Goal: Task Accomplishment & Management: Use online tool/utility

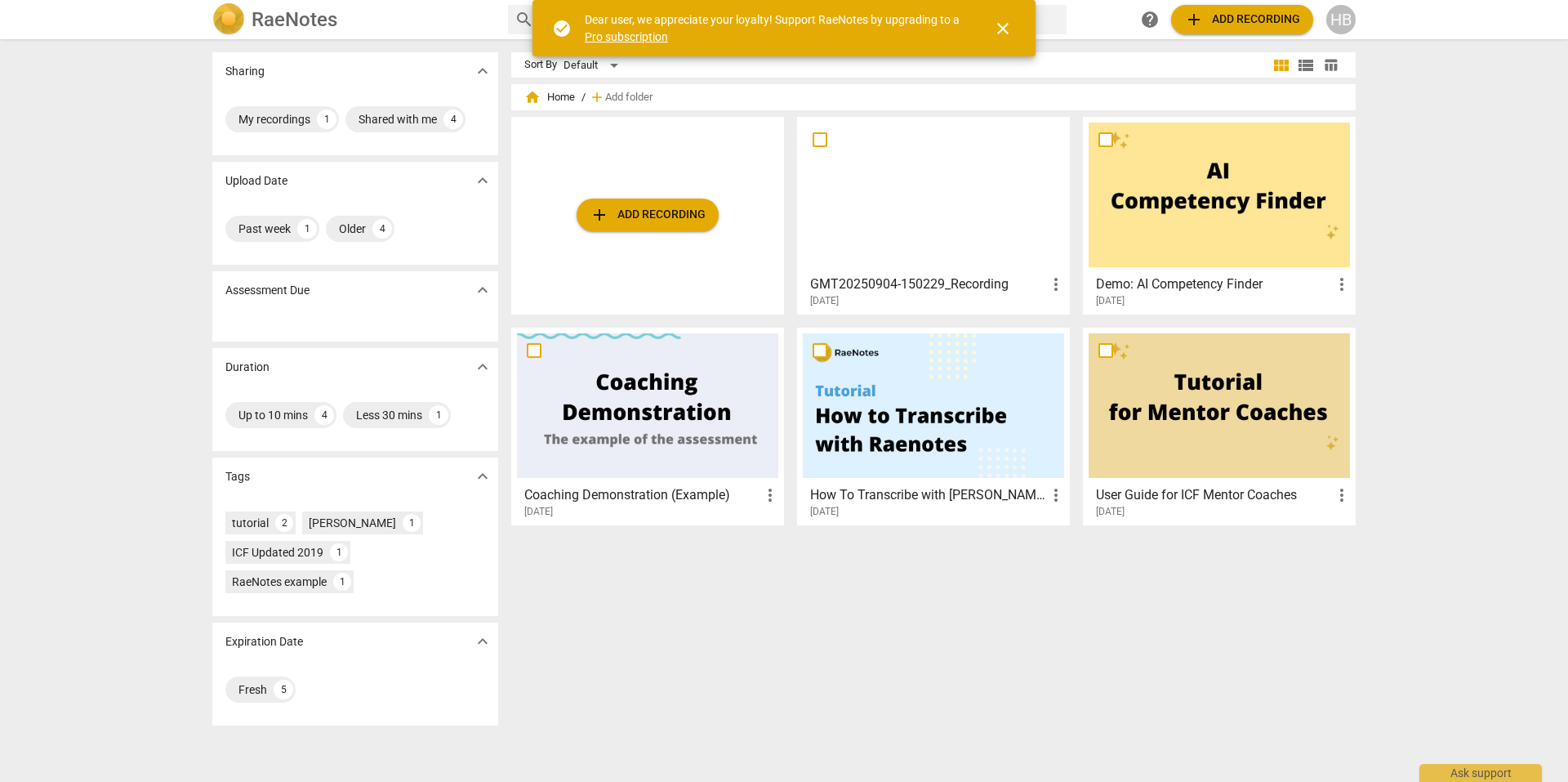
click at [998, 29] on span "close" at bounding box center [1002, 28] width 20 height 20
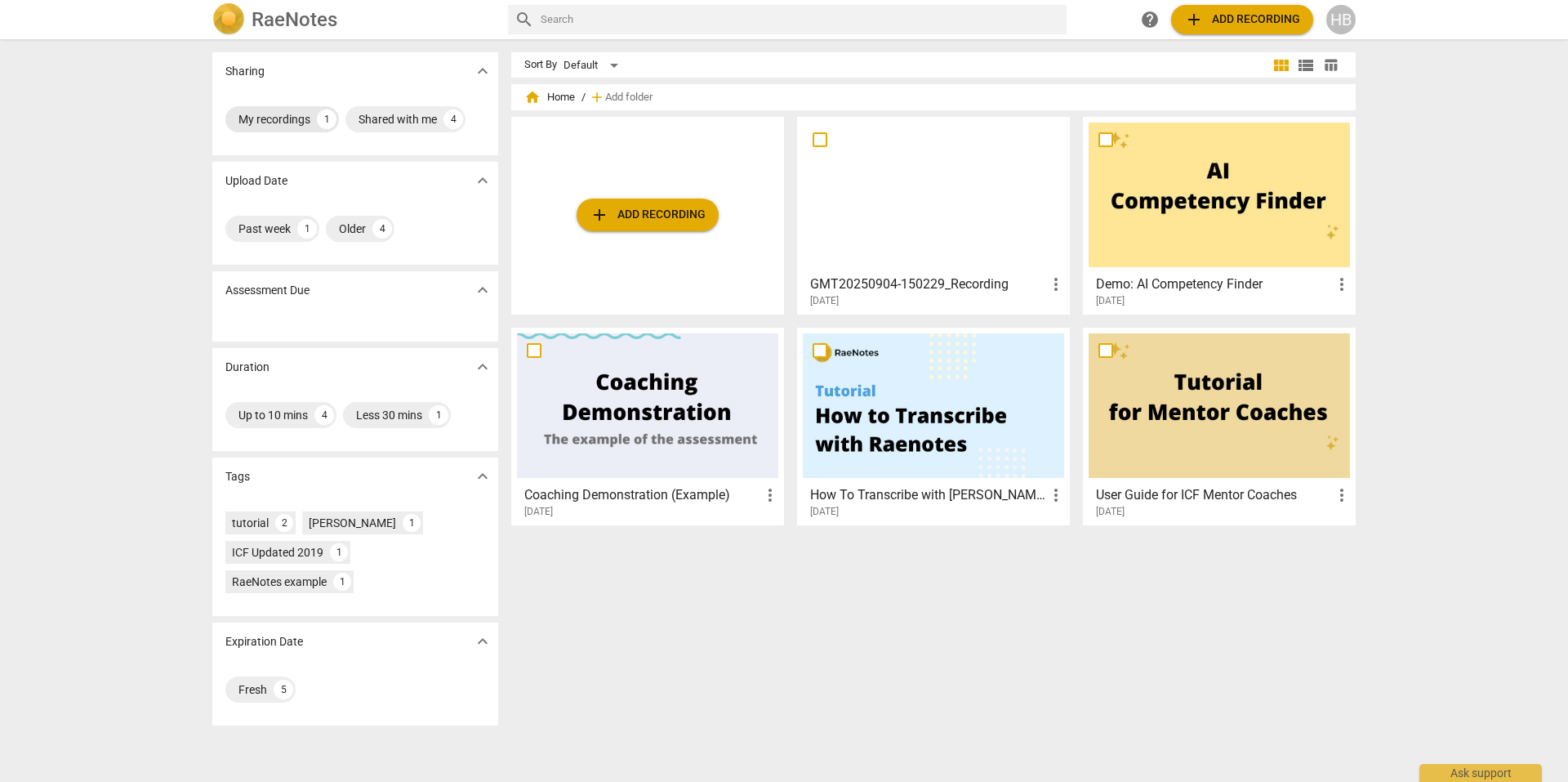
click at [256, 119] on div "My recordings" at bounding box center [274, 118] width 72 height 16
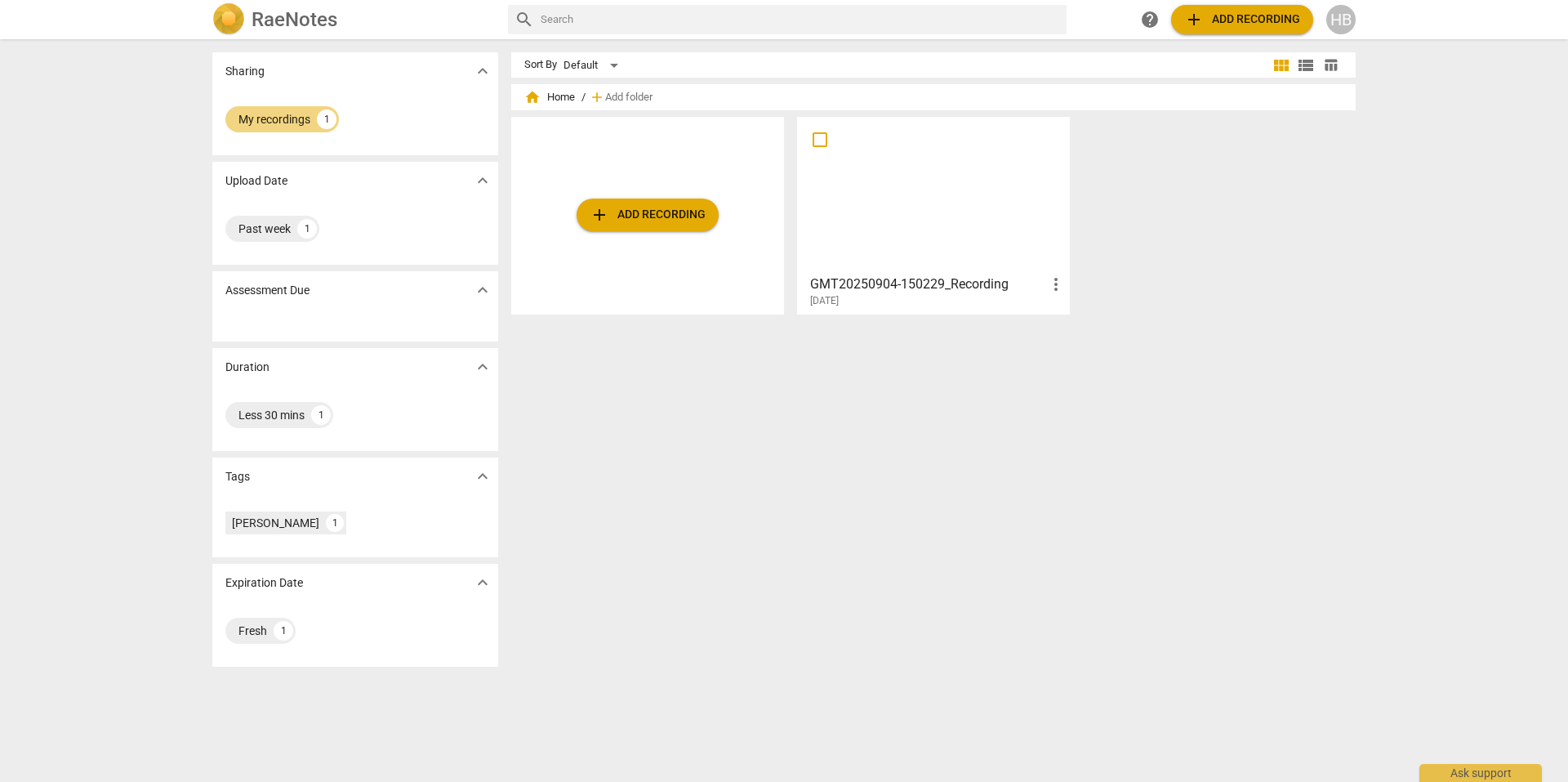
click at [970, 197] on div at bounding box center [933, 195] width 261 height 145
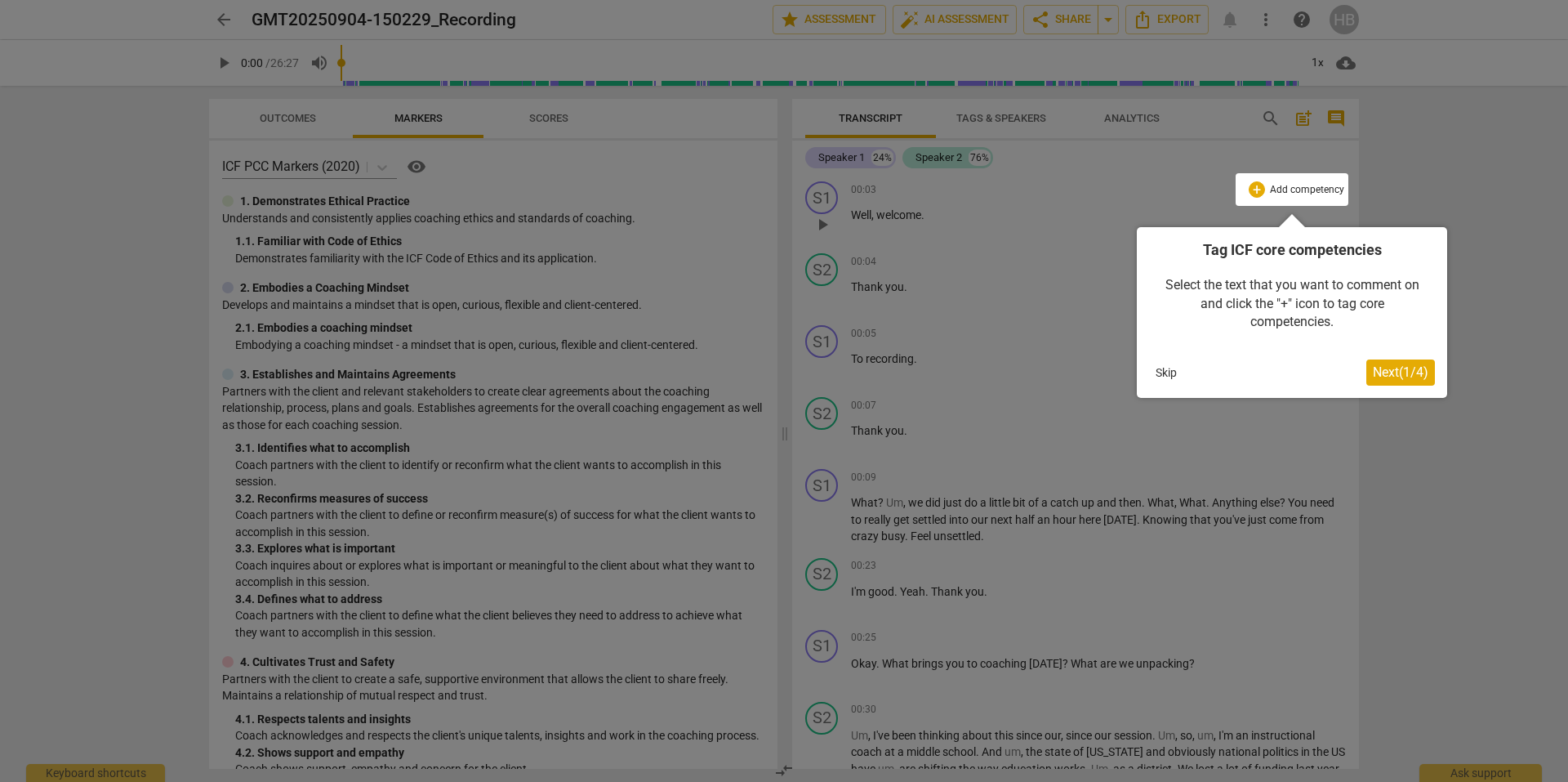
click at [1410, 377] on span "Next ( 1 / 4 )" at bounding box center [1400, 372] width 55 height 15
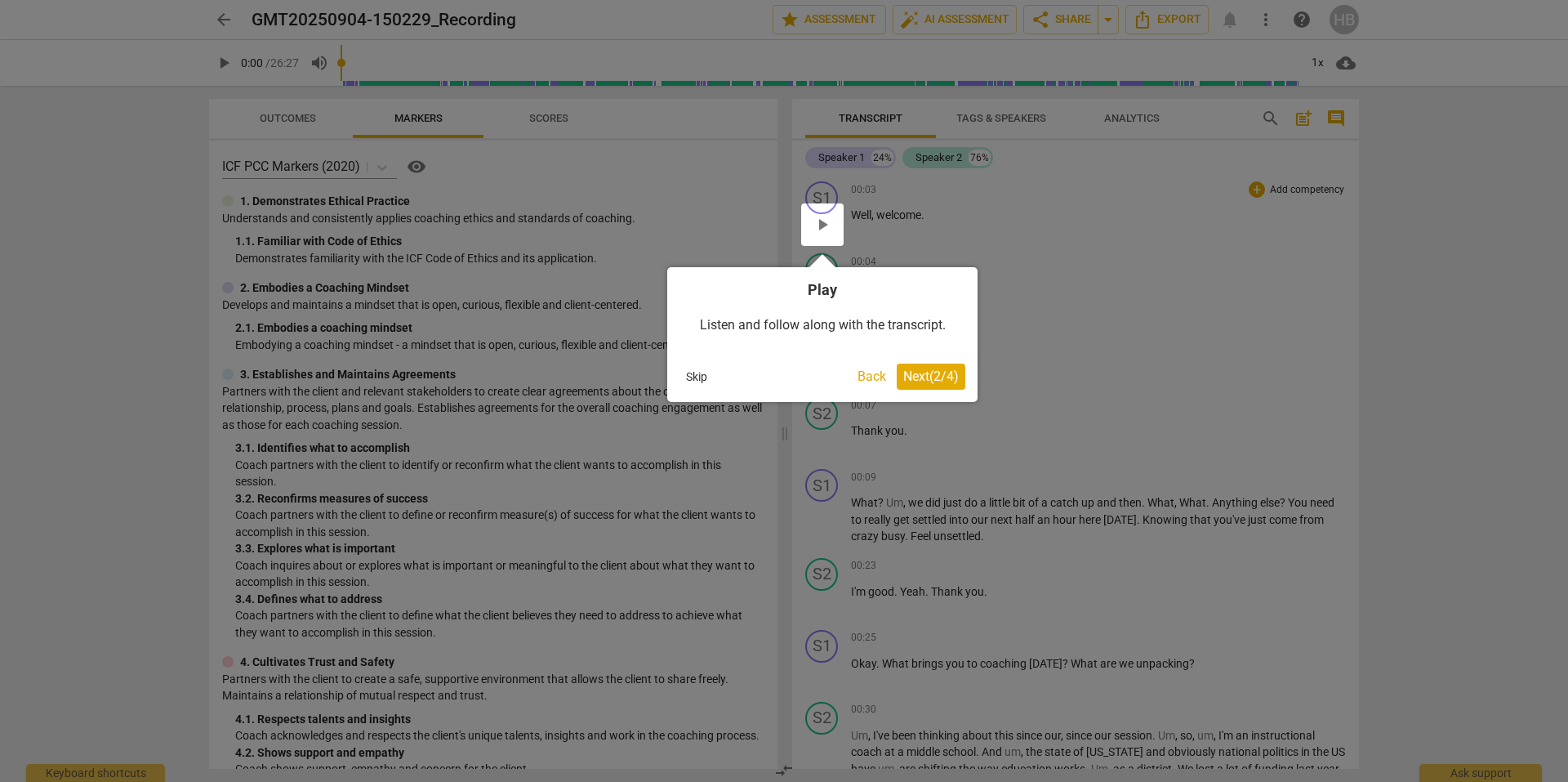
click at [927, 373] on span "Next ( 2 / 4 )" at bounding box center [931, 377] width 55 height 15
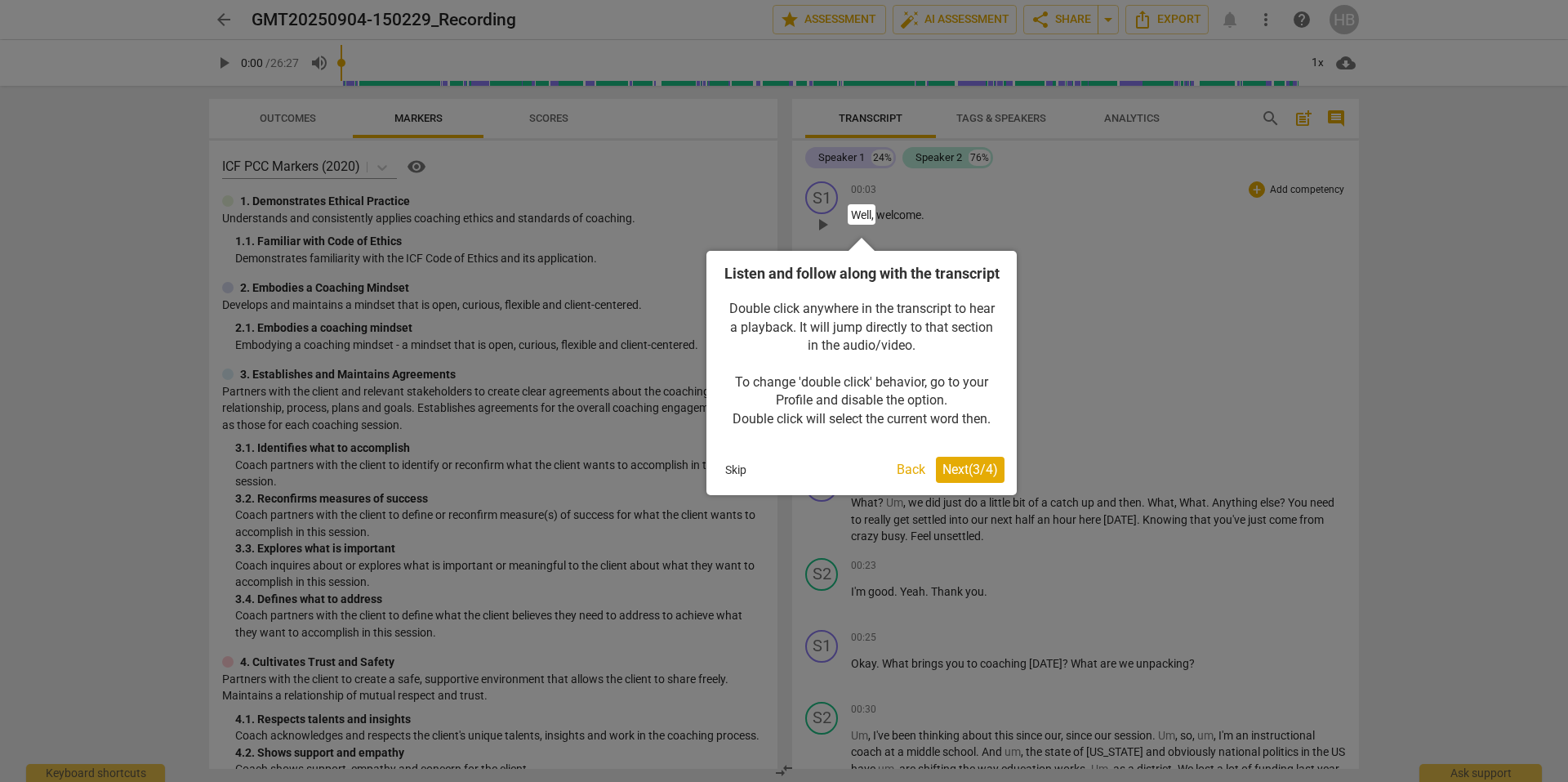
click at [963, 477] on span "Next ( 3 / 4 )" at bounding box center [970, 469] width 55 height 15
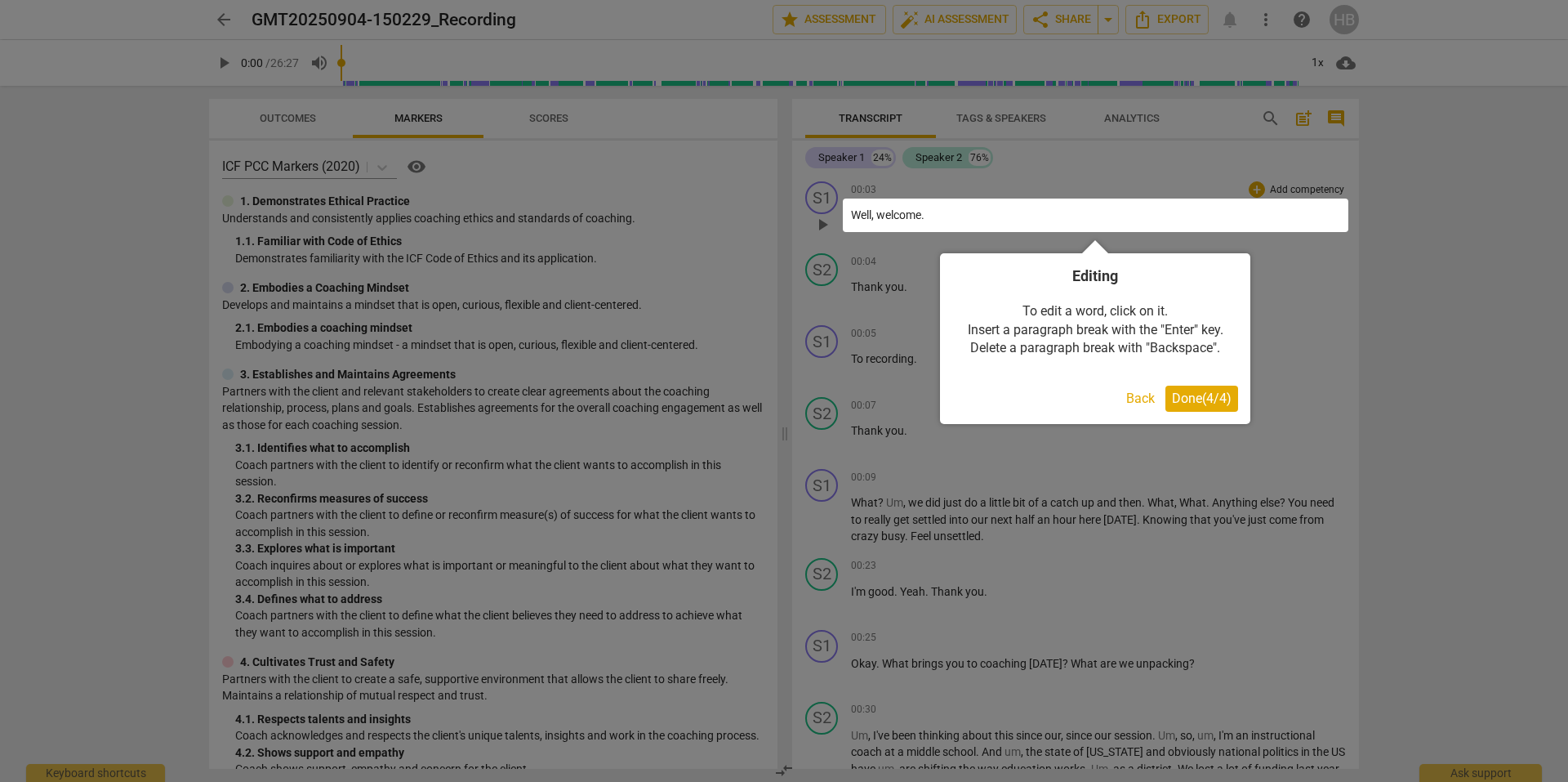
click at [1198, 389] on button "Done ( 4 / 4 )" at bounding box center [1202, 399] width 72 height 26
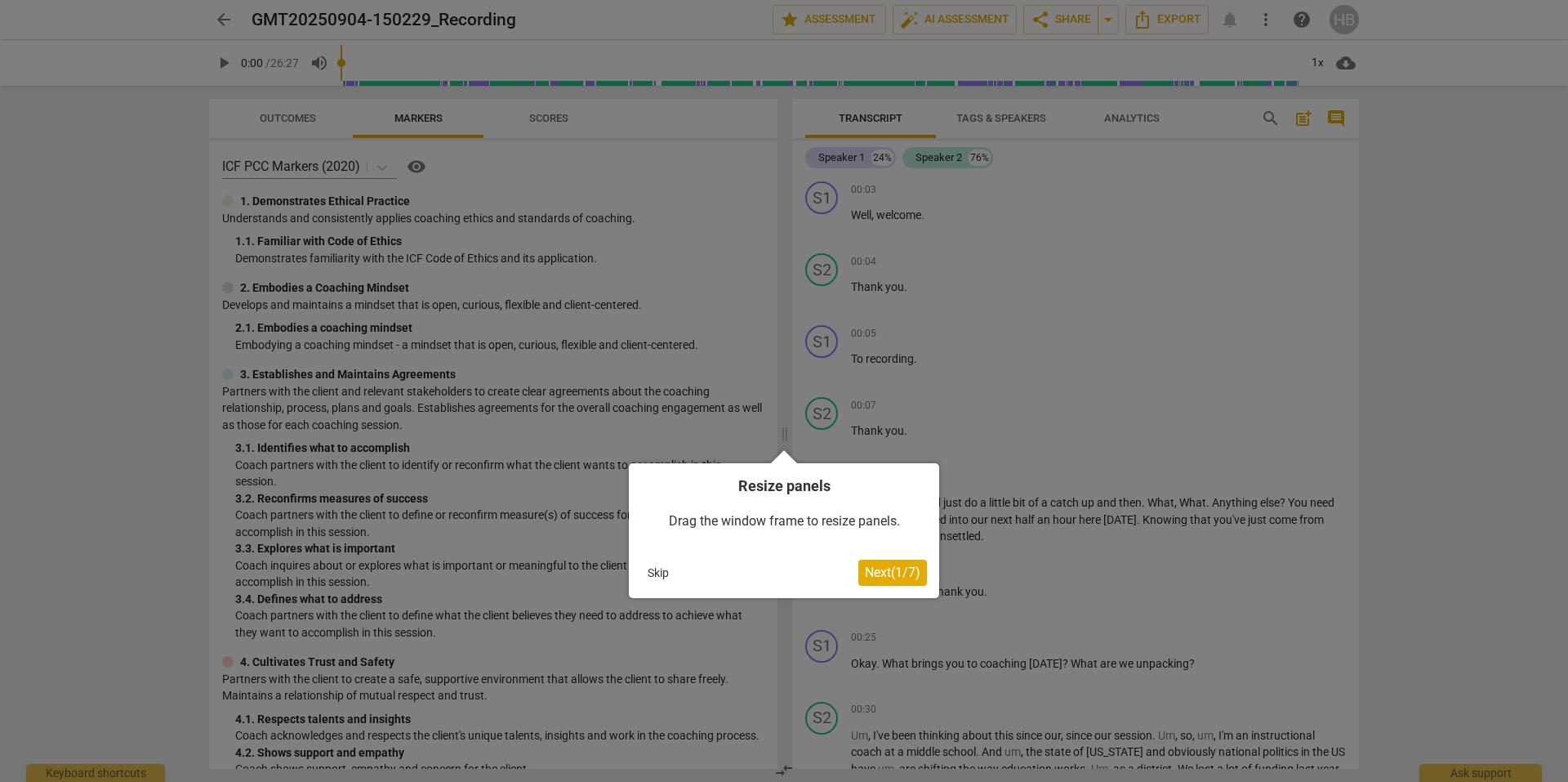
click at [906, 565] on span "Next ( 1 / 7 )" at bounding box center [893, 572] width 55 height 15
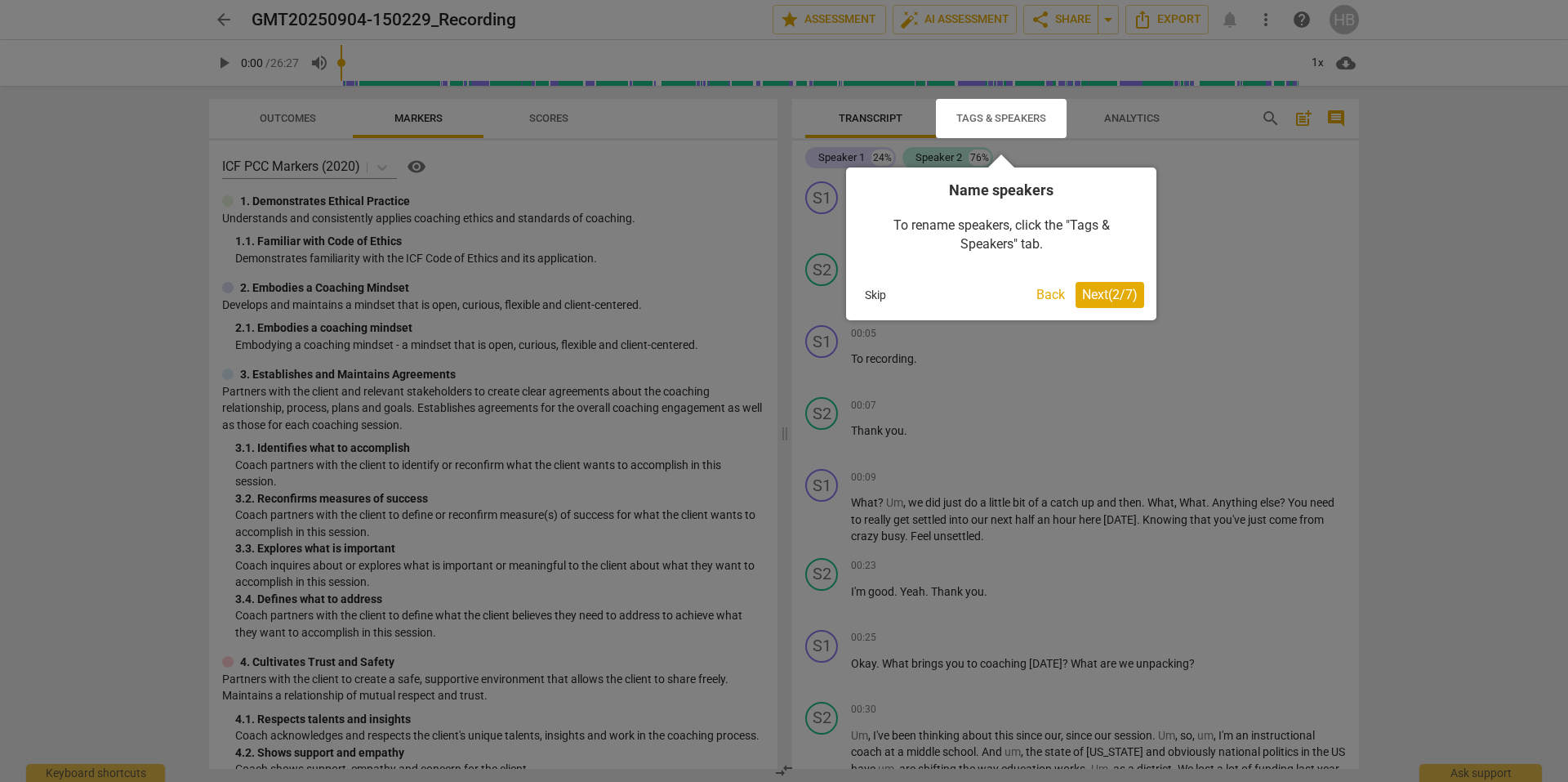
click at [1104, 289] on span "Next ( 2 / 7 )" at bounding box center [1110, 295] width 55 height 15
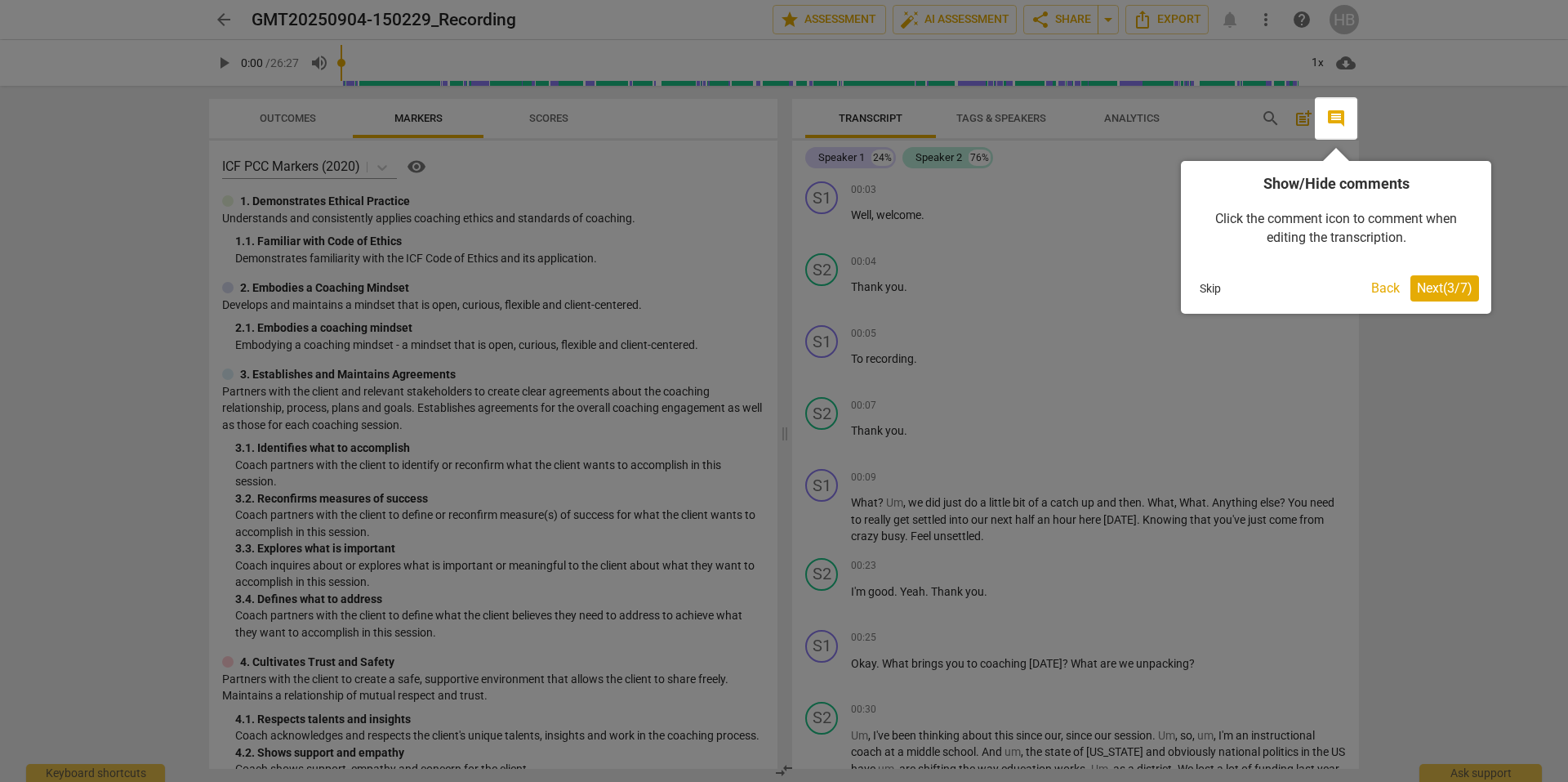
click at [1443, 285] on span "Next ( 3 / 7 )" at bounding box center [1445, 288] width 55 height 15
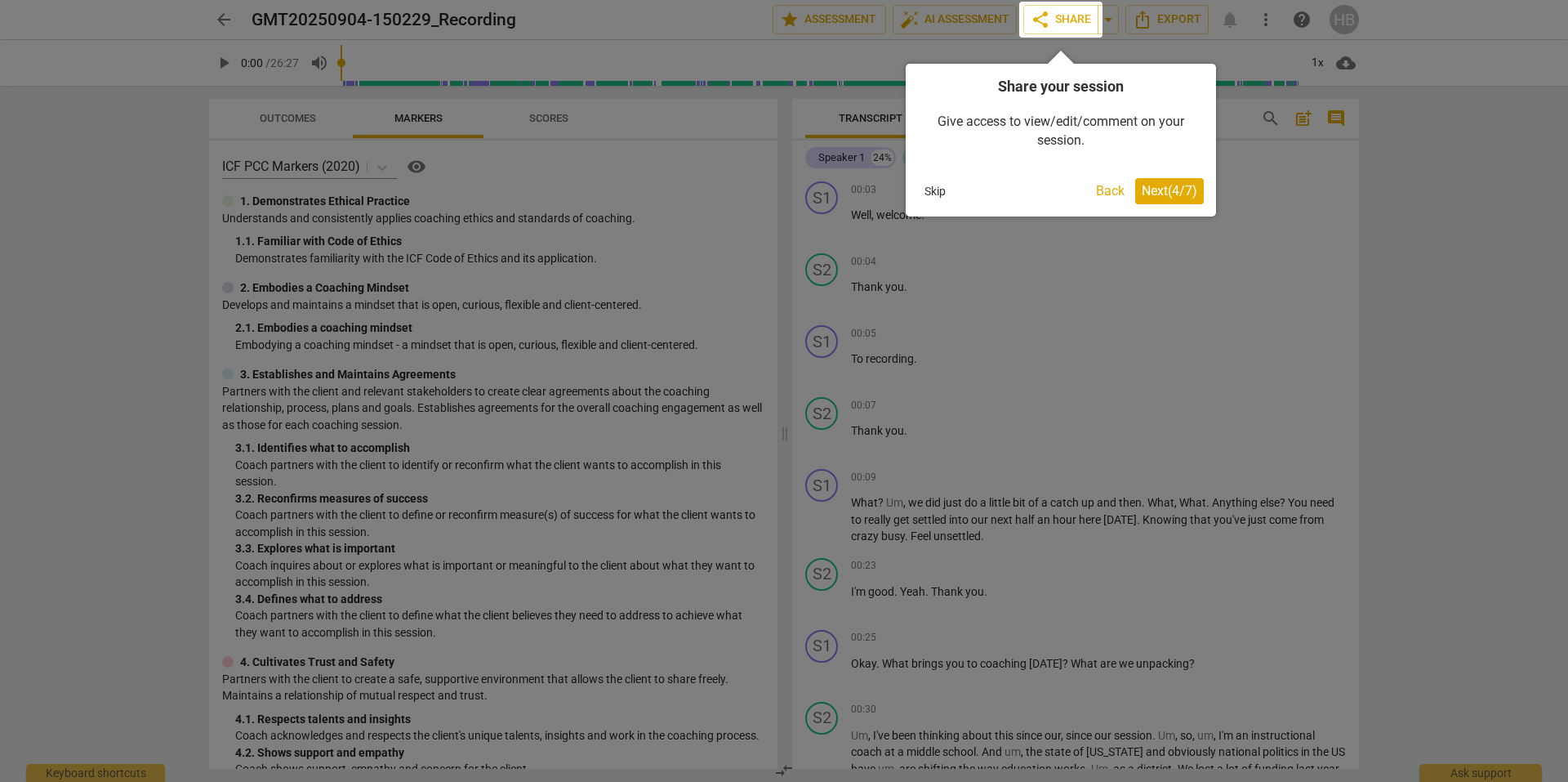
click at [1178, 183] on span "Next ( 4 / 7 )" at bounding box center [1169, 191] width 55 height 15
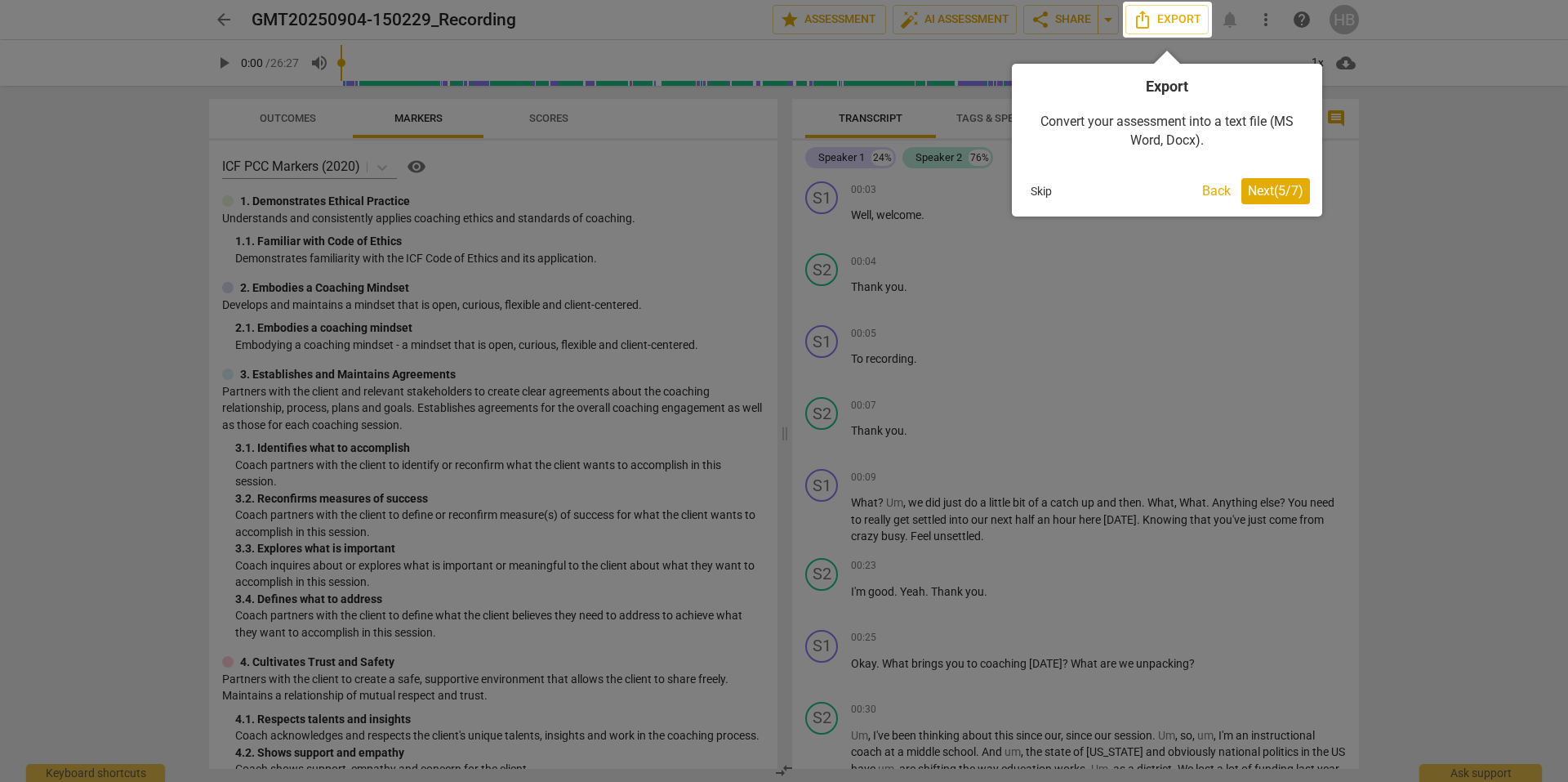
click at [1268, 193] on span "Next ( 5 / 7 )" at bounding box center [1275, 191] width 55 height 15
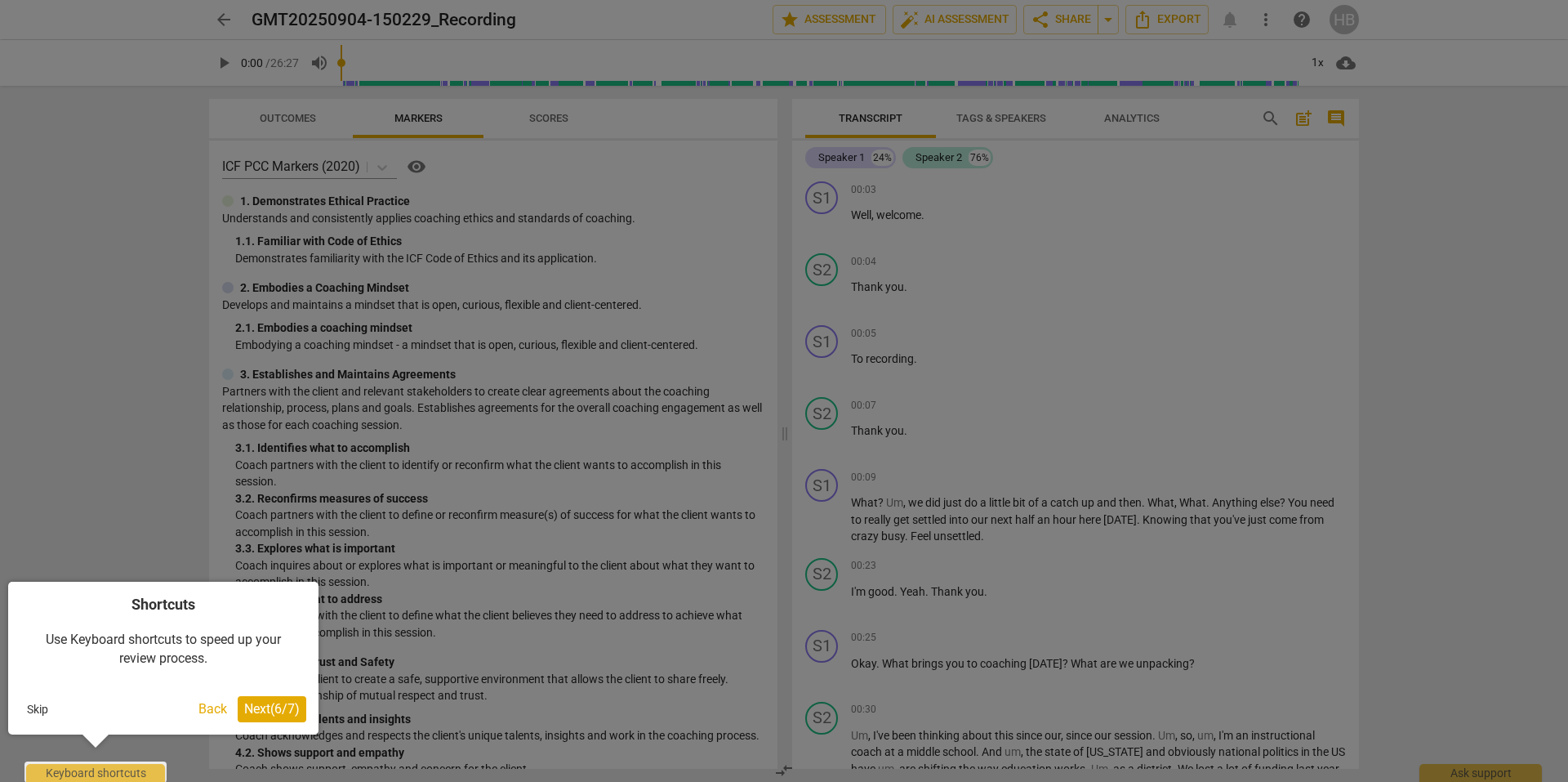
click at [275, 705] on span "Next ( 6 / 7 )" at bounding box center [272, 709] width 55 height 15
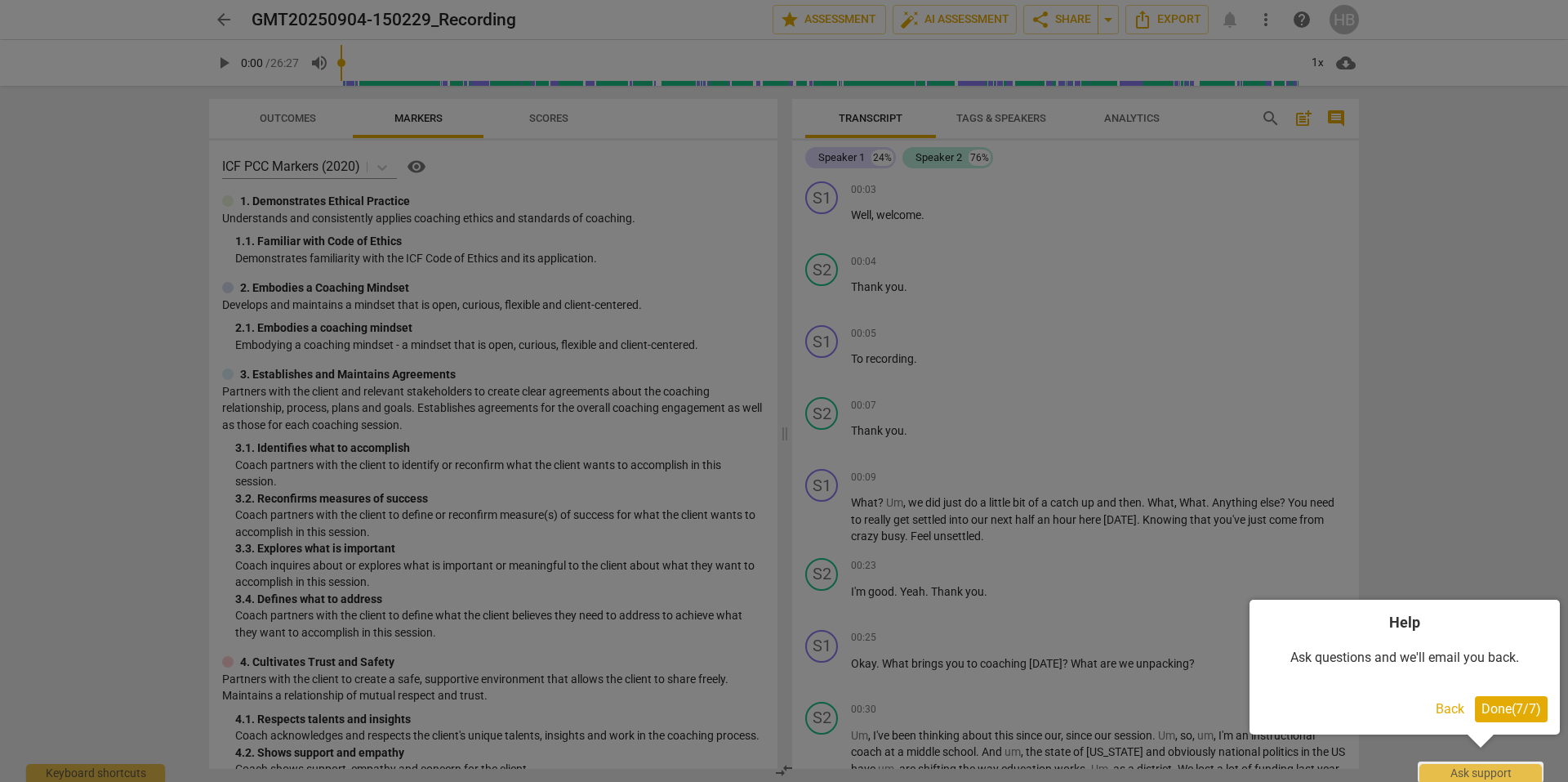
click at [1516, 710] on span "Done ( 7 / 7 )" at bounding box center [1512, 709] width 60 height 15
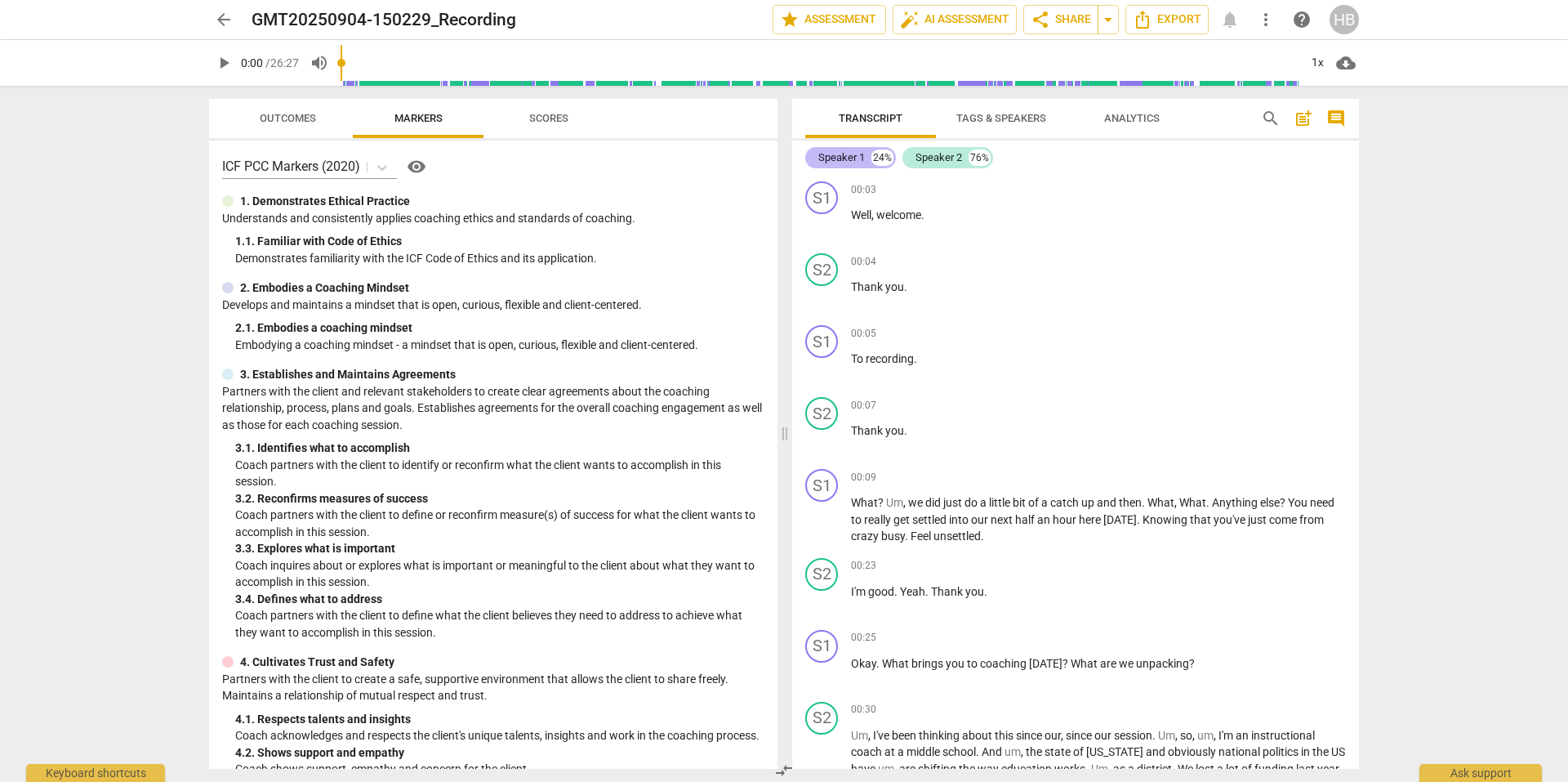
click at [836, 165] on div "Speaker 1" at bounding box center [841, 158] width 47 height 16
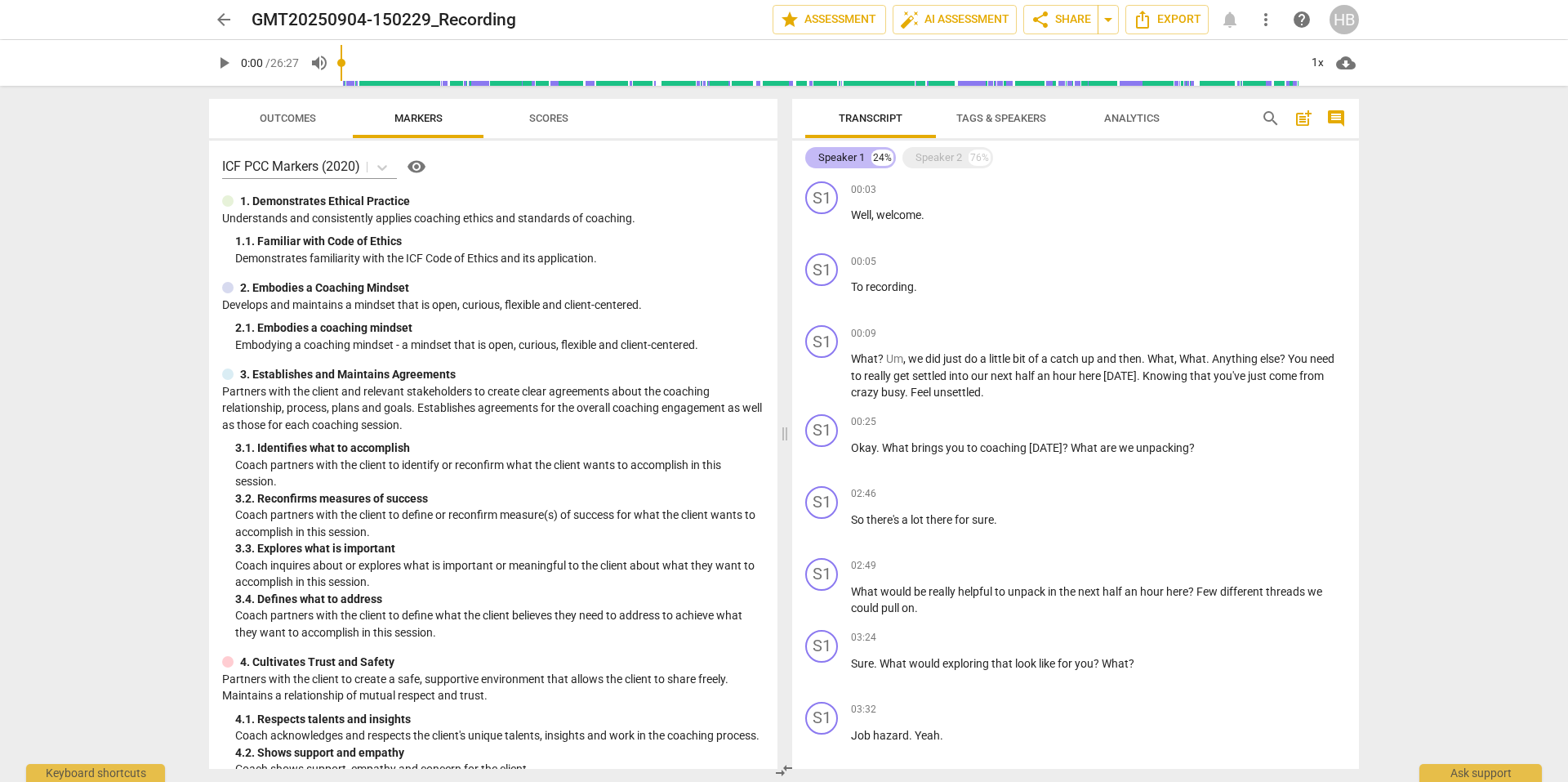
click at [836, 153] on div "Speaker 1" at bounding box center [841, 158] width 47 height 16
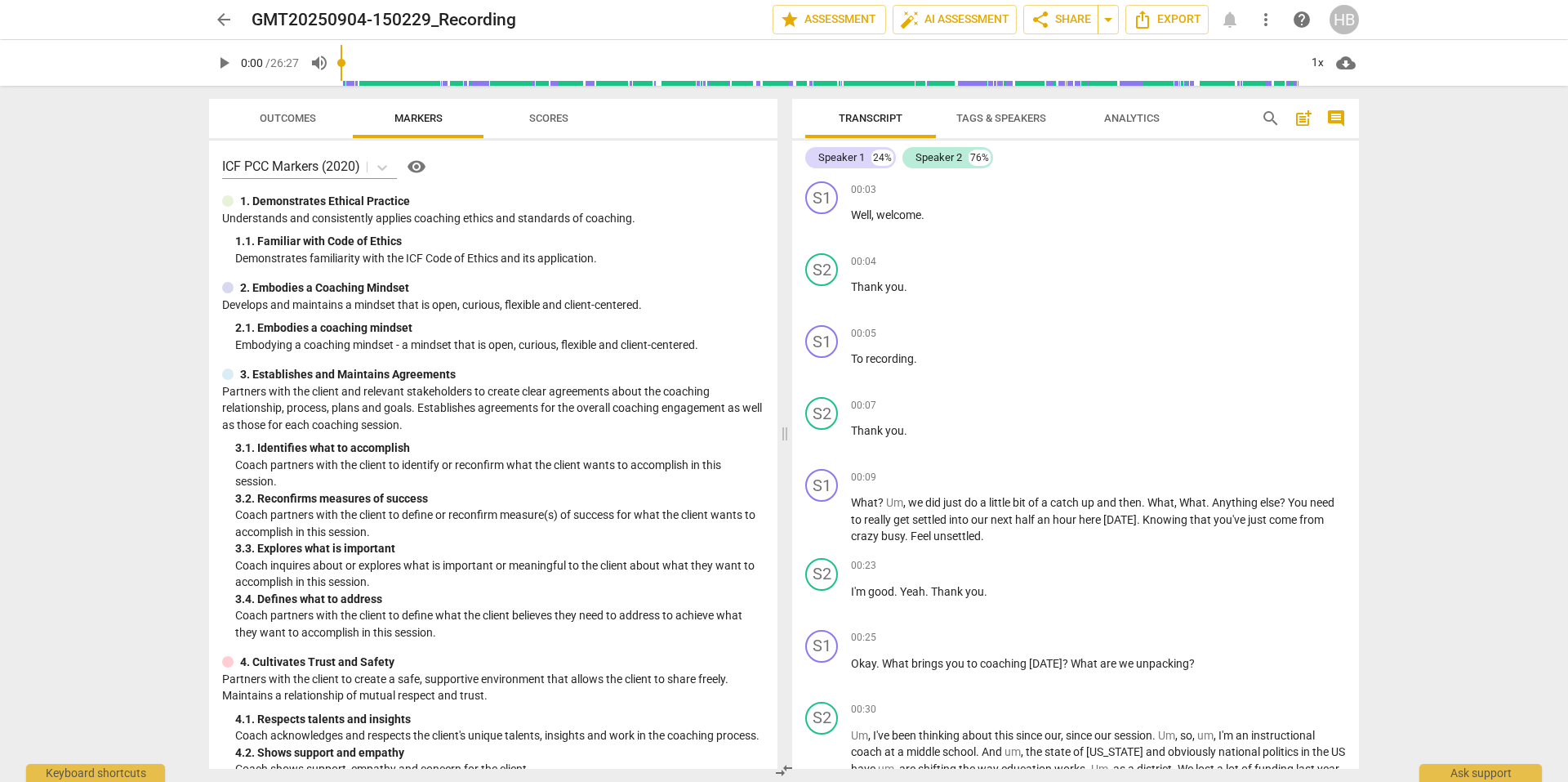
click at [955, 120] on span "Tags & Speakers" at bounding box center [1002, 119] width 129 height 22
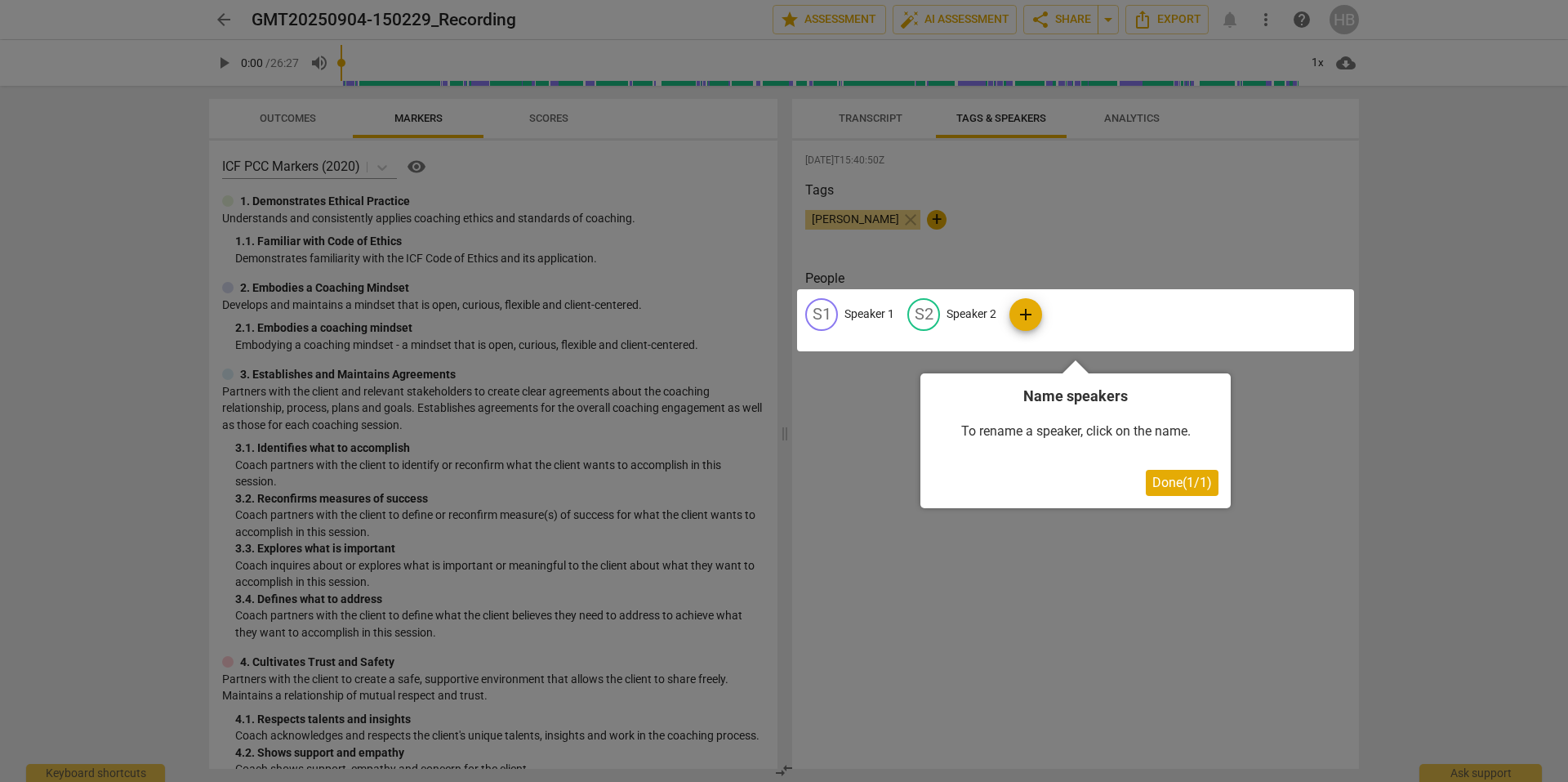
click at [870, 314] on div at bounding box center [1076, 319] width 557 height 62
click at [1198, 489] on span "Done ( 1 / 1 )" at bounding box center [1182, 482] width 60 height 15
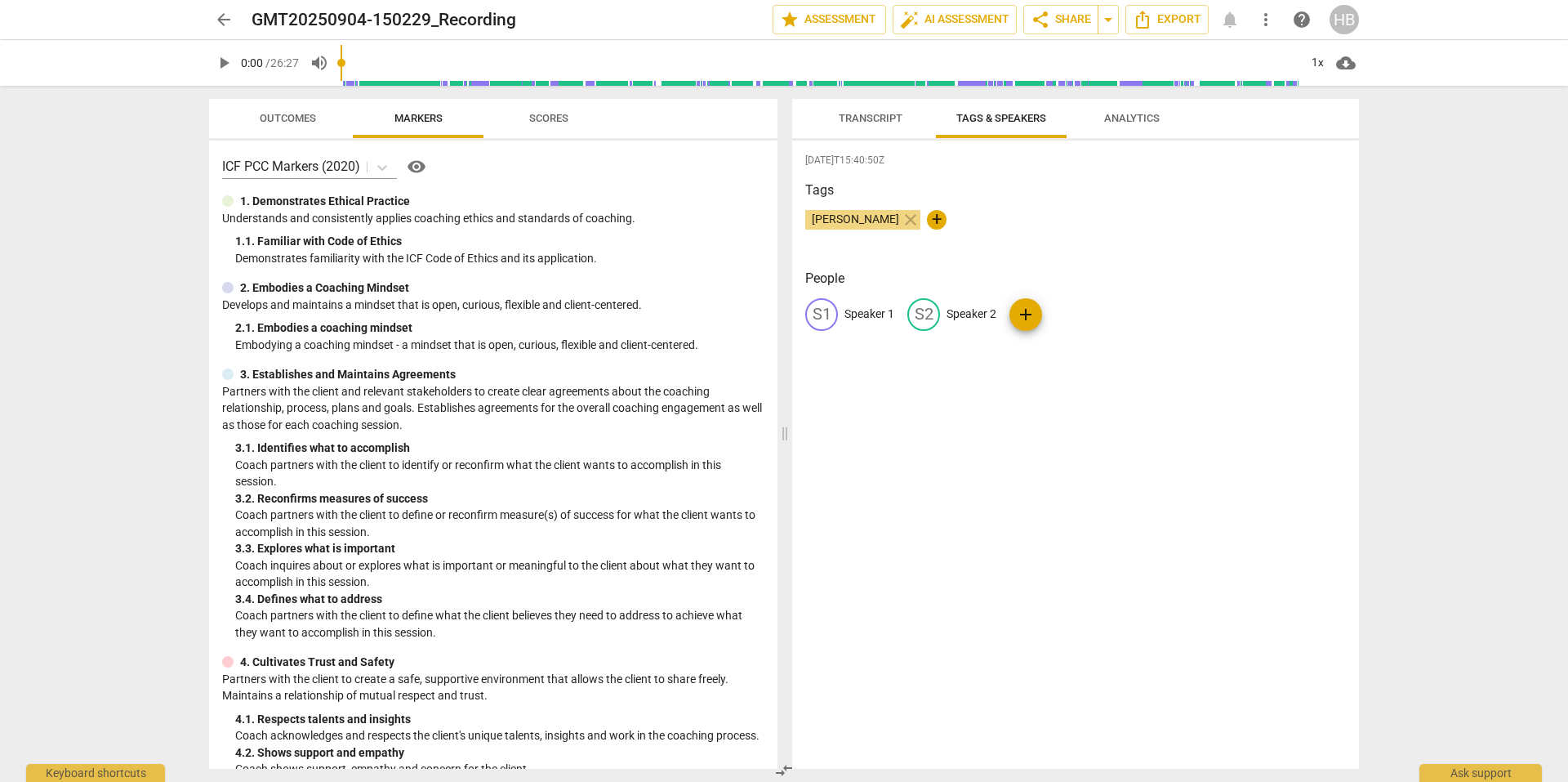
click at [870, 309] on p "Speaker 1" at bounding box center [870, 314] width 50 height 17
type input "[PERSON_NAME]"
click at [1077, 315] on p "Speaker 2" at bounding box center [1077, 314] width 50 height 17
type input "[PERSON_NAME]"
click at [1066, 440] on div "[DATE]T15:40:50Z Tags [PERSON_NAME] close + People HE Heather edit [PERSON_NAME…" at bounding box center [1076, 454] width 567 height 628
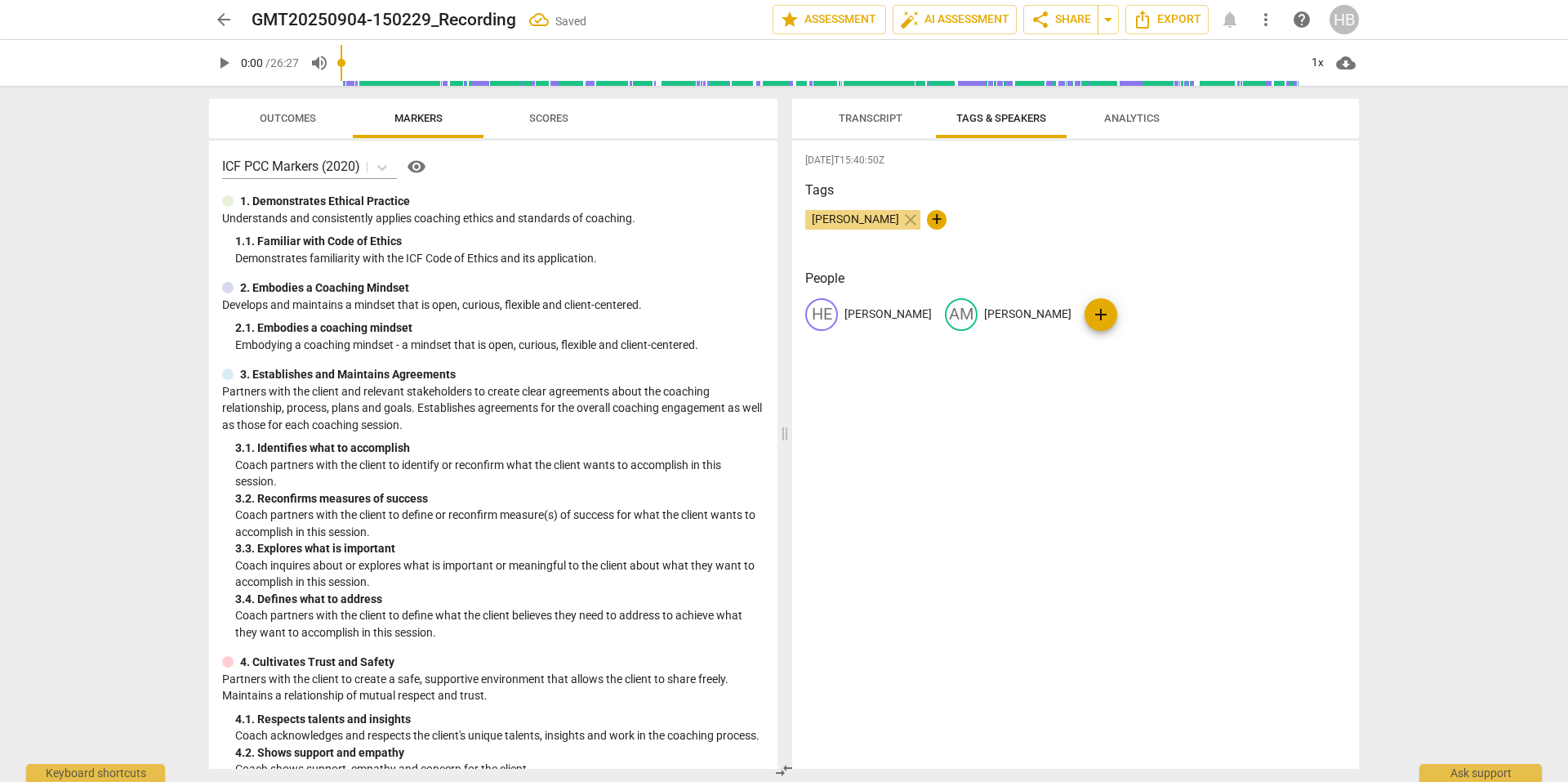
click at [856, 114] on span "Transcript" at bounding box center [870, 118] width 64 height 12
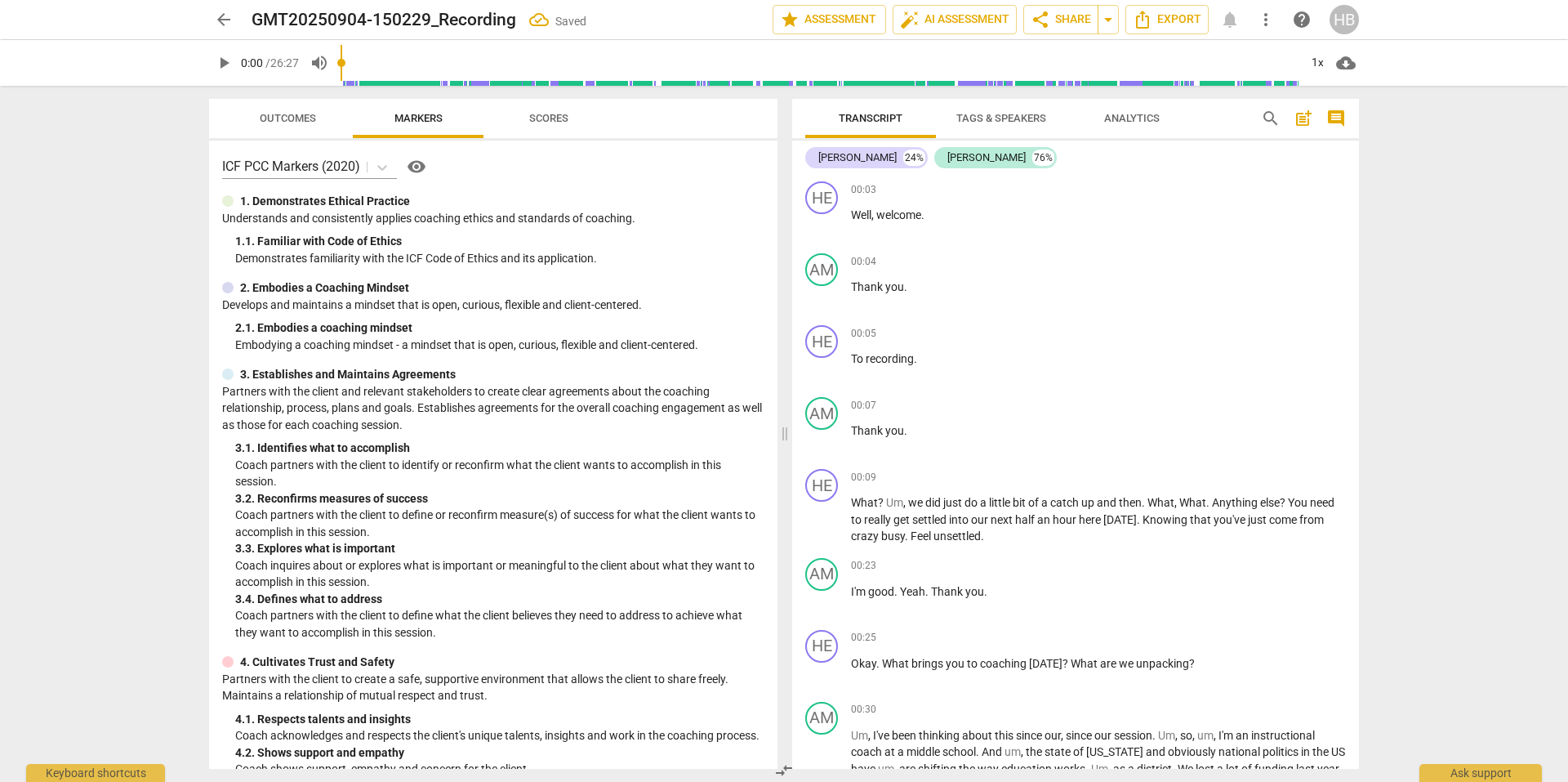
click at [1145, 116] on span "Analytics" at bounding box center [1132, 118] width 55 height 12
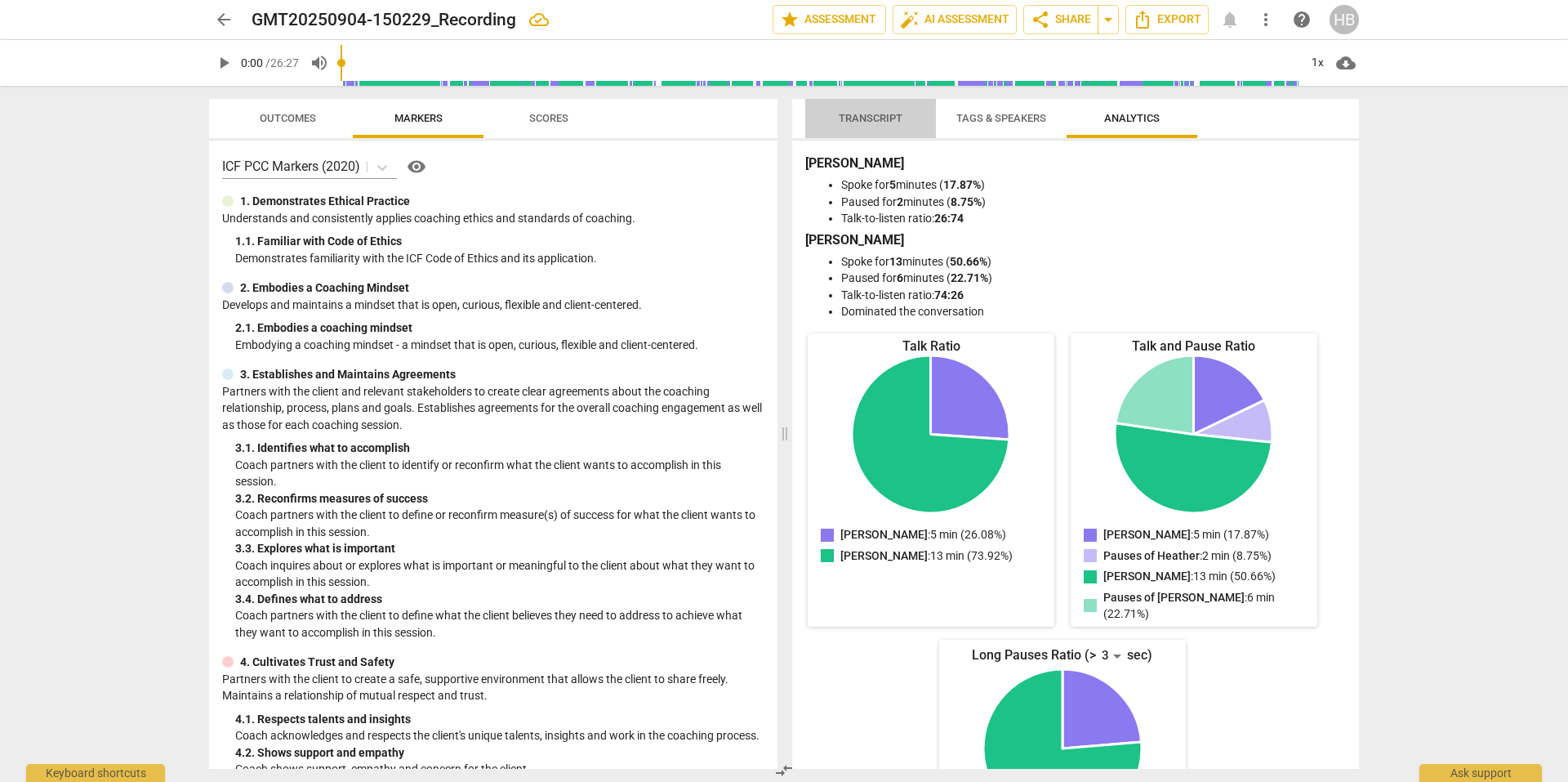
click at [885, 112] on span "Transcript" at bounding box center [870, 118] width 64 height 12
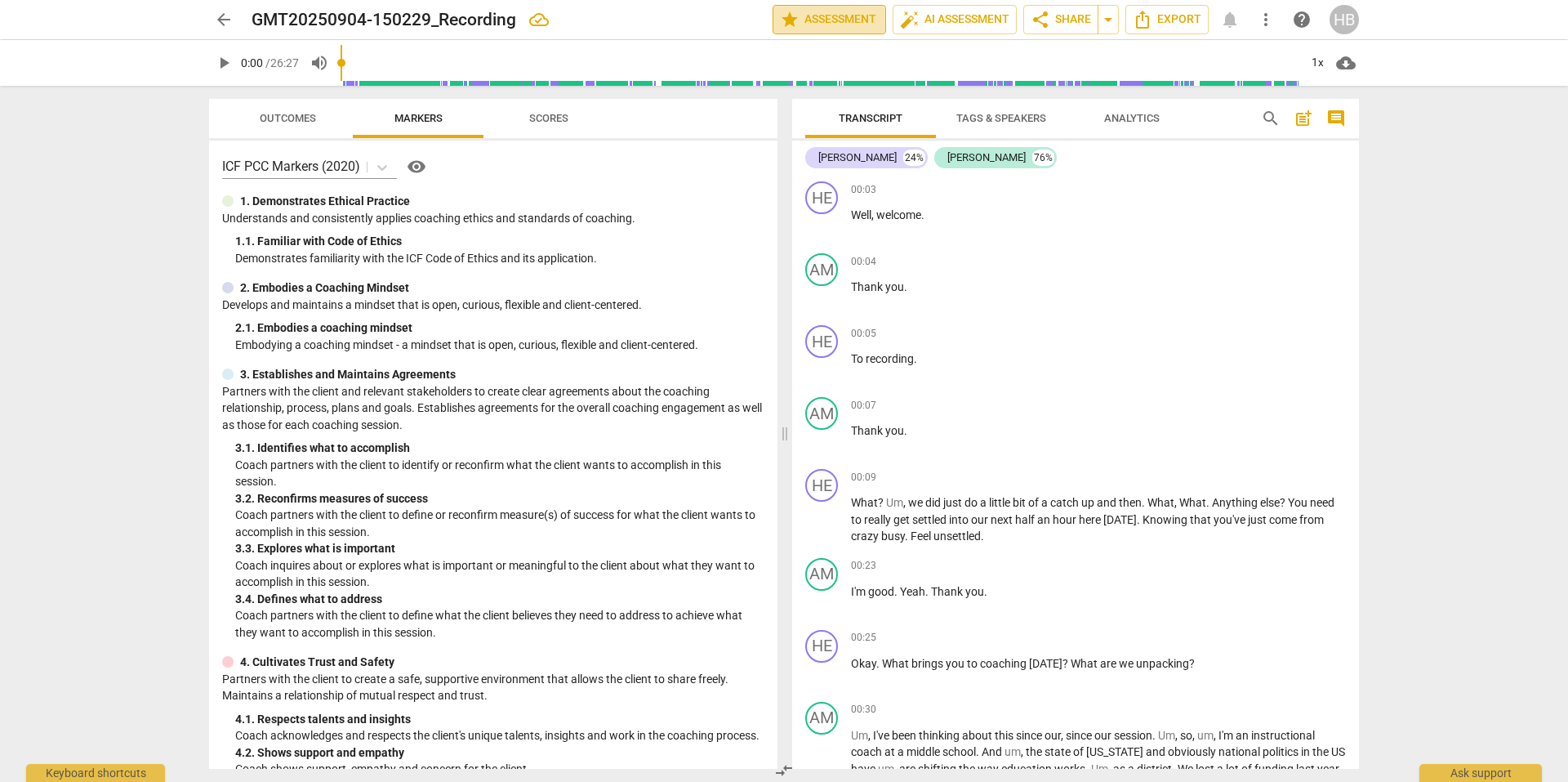
click at [831, 18] on span "star Assessment" at bounding box center [830, 20] width 99 height 20
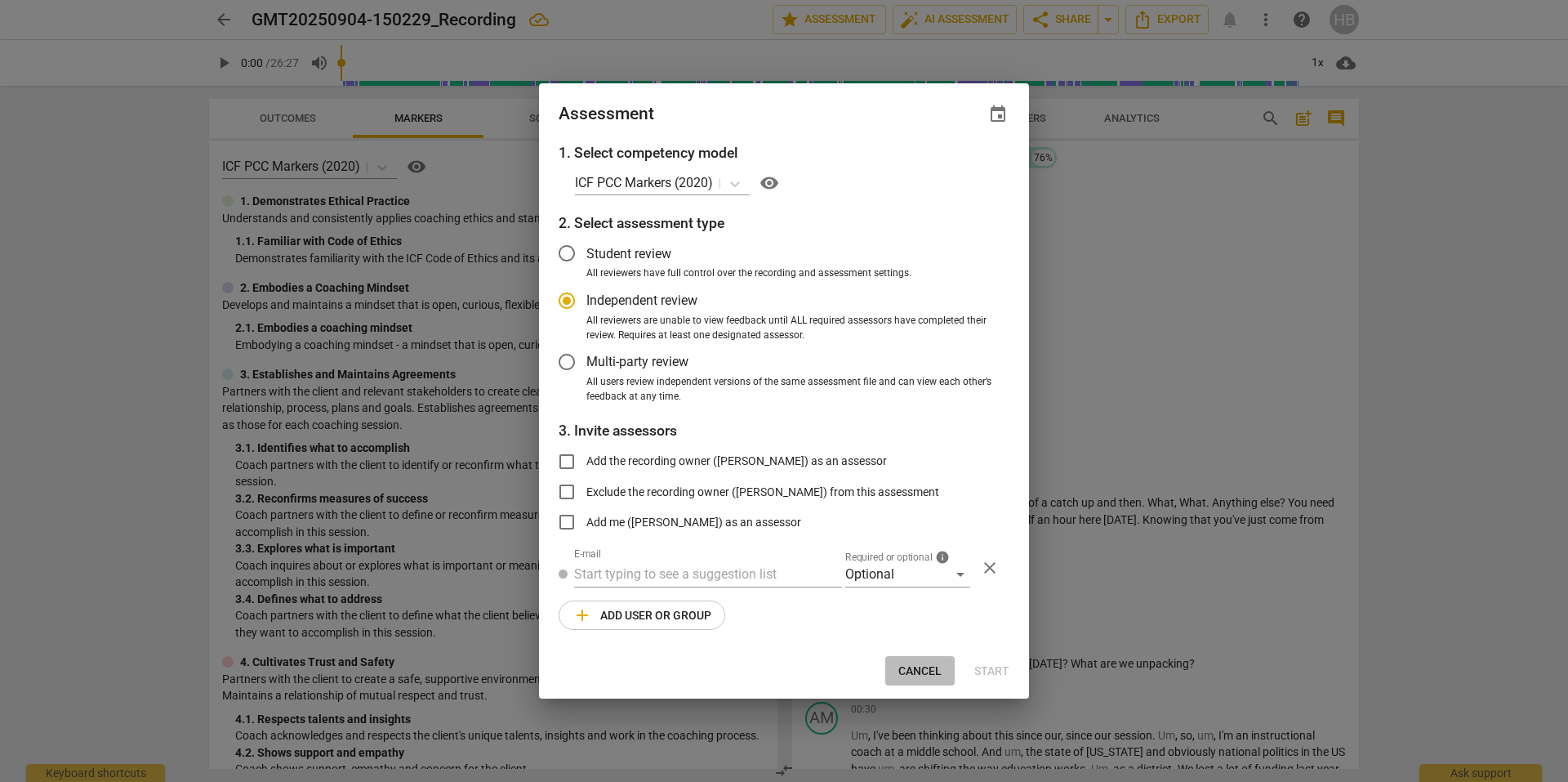
click at [903, 670] on span "Cancel" at bounding box center [920, 671] width 43 height 16
radio input "false"
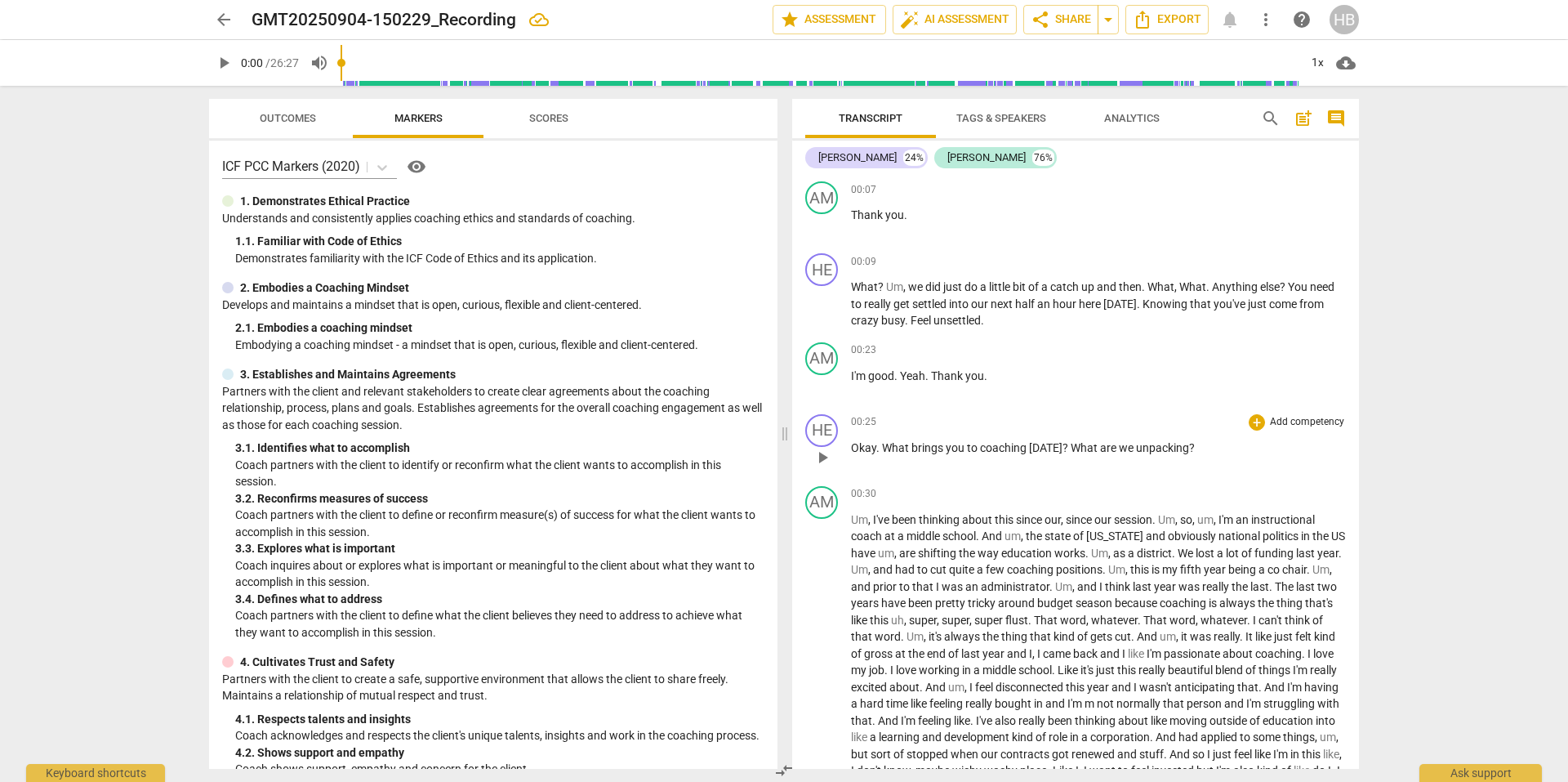
scroll to position [245, 0]
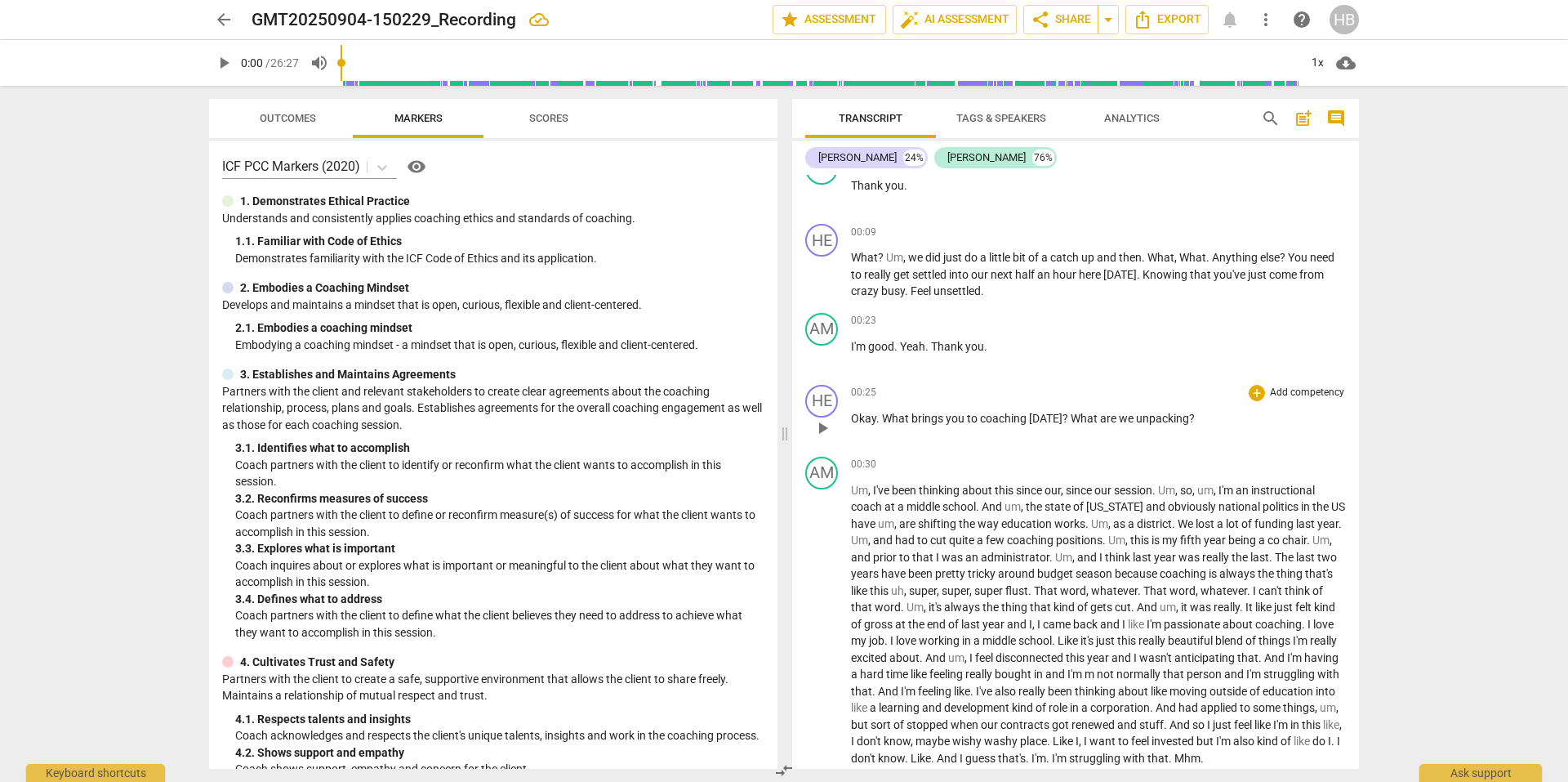
click at [1278, 395] on p "Add competency" at bounding box center [1307, 393] width 78 height 14
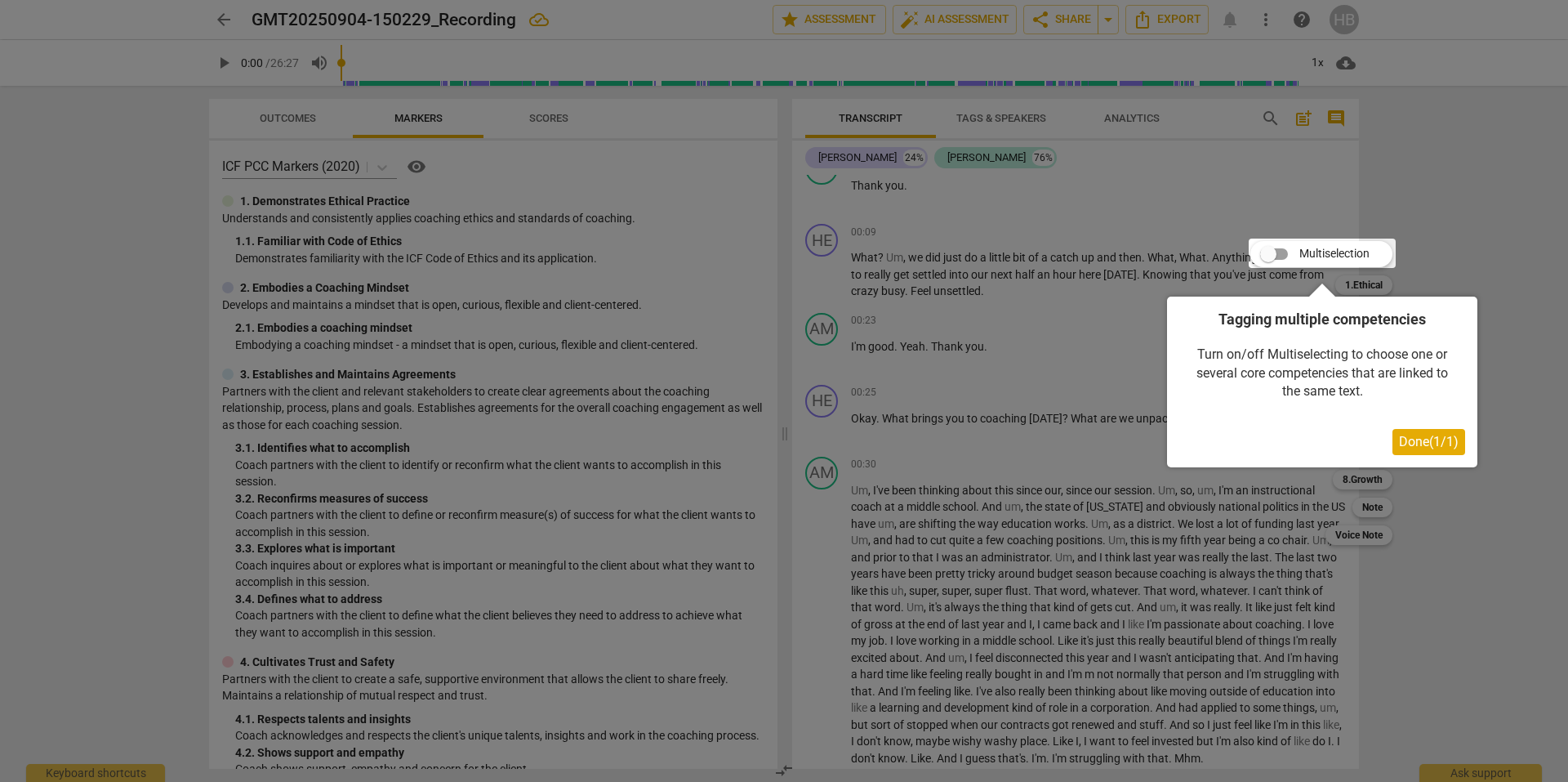
click at [1424, 436] on span "Done ( 1 / 1 )" at bounding box center [1429, 441] width 60 height 15
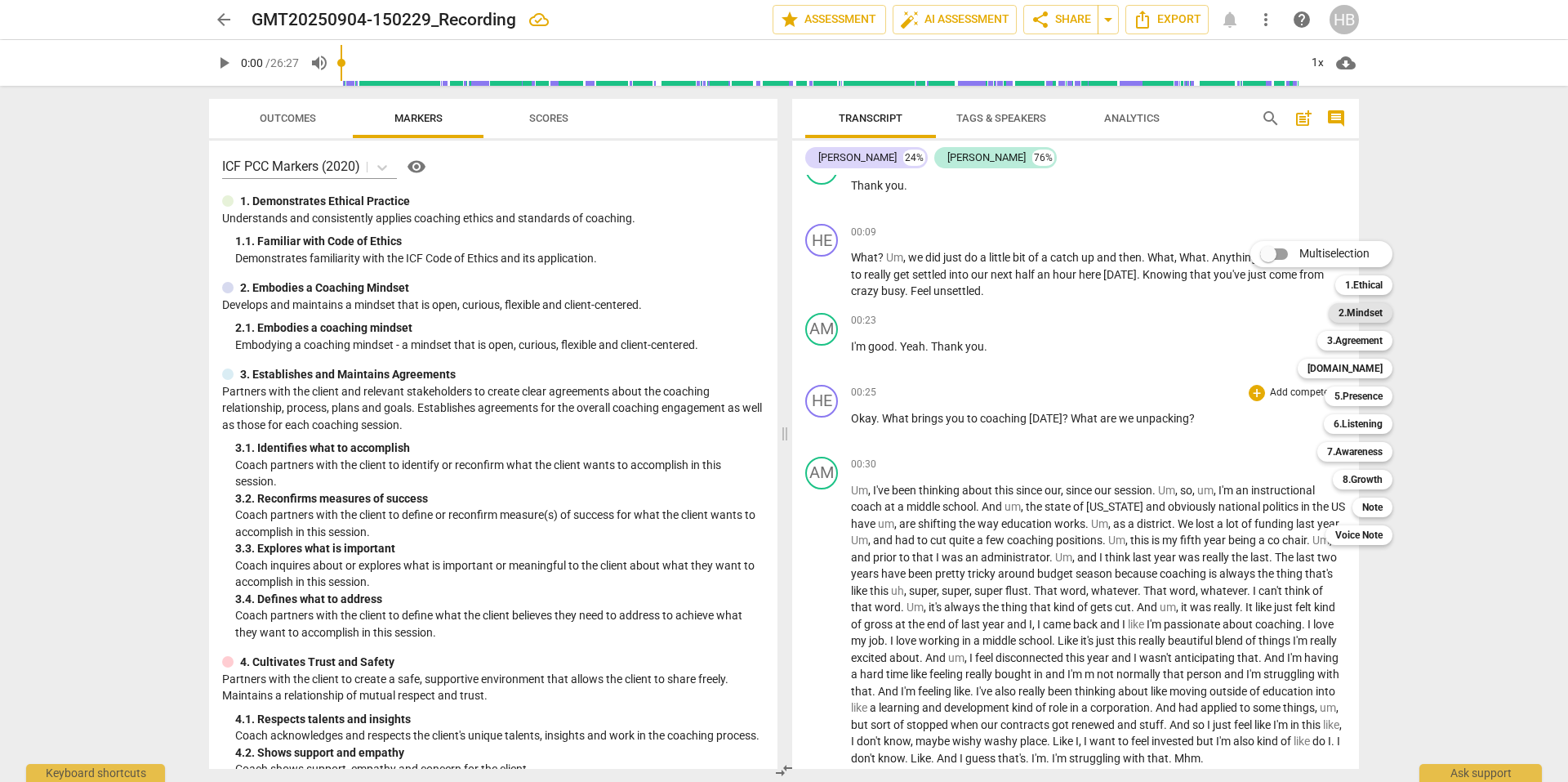
click at [1364, 313] on b "2.Mindset" at bounding box center [1361, 313] width 44 height 20
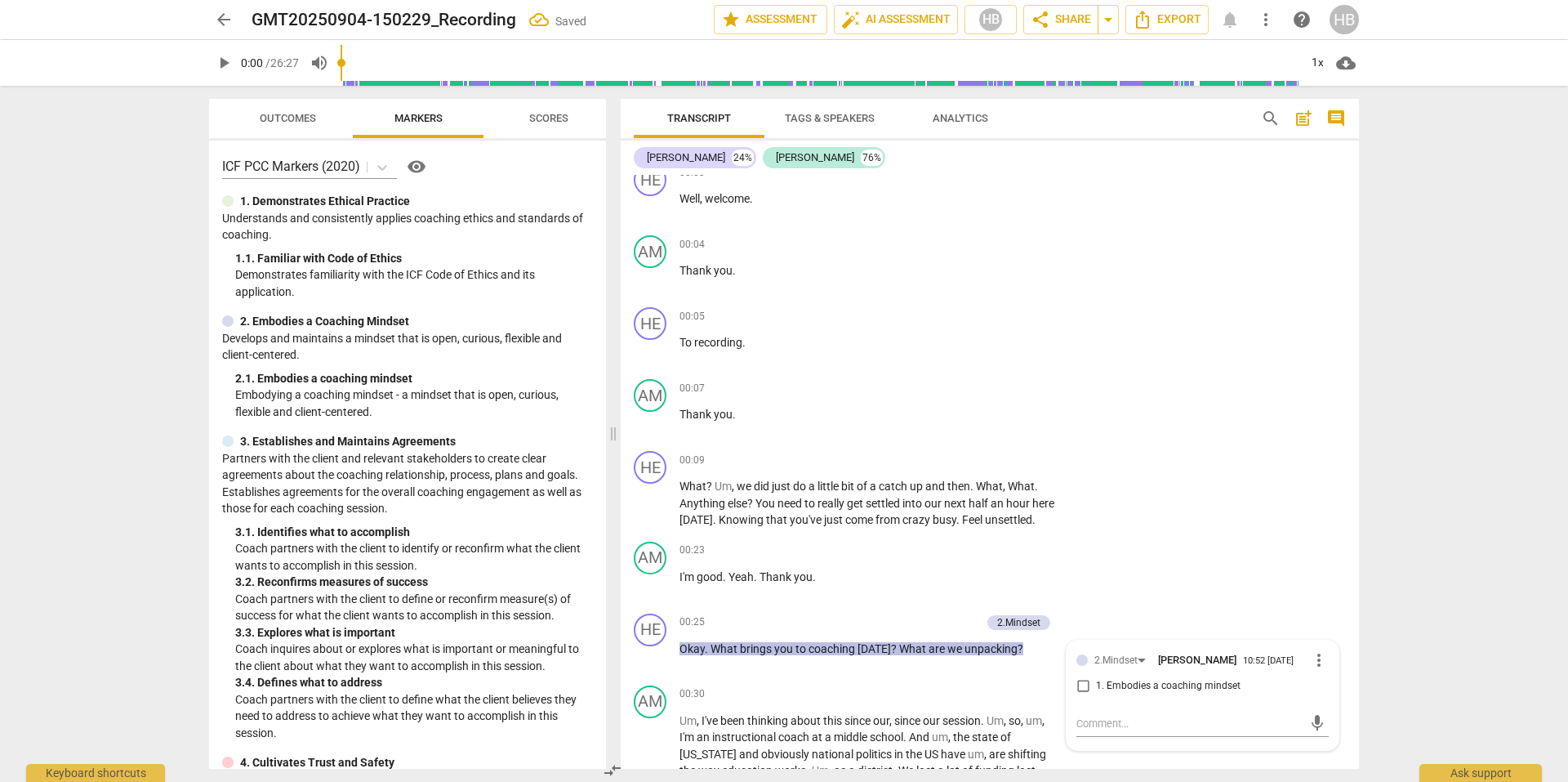
scroll to position [0, 0]
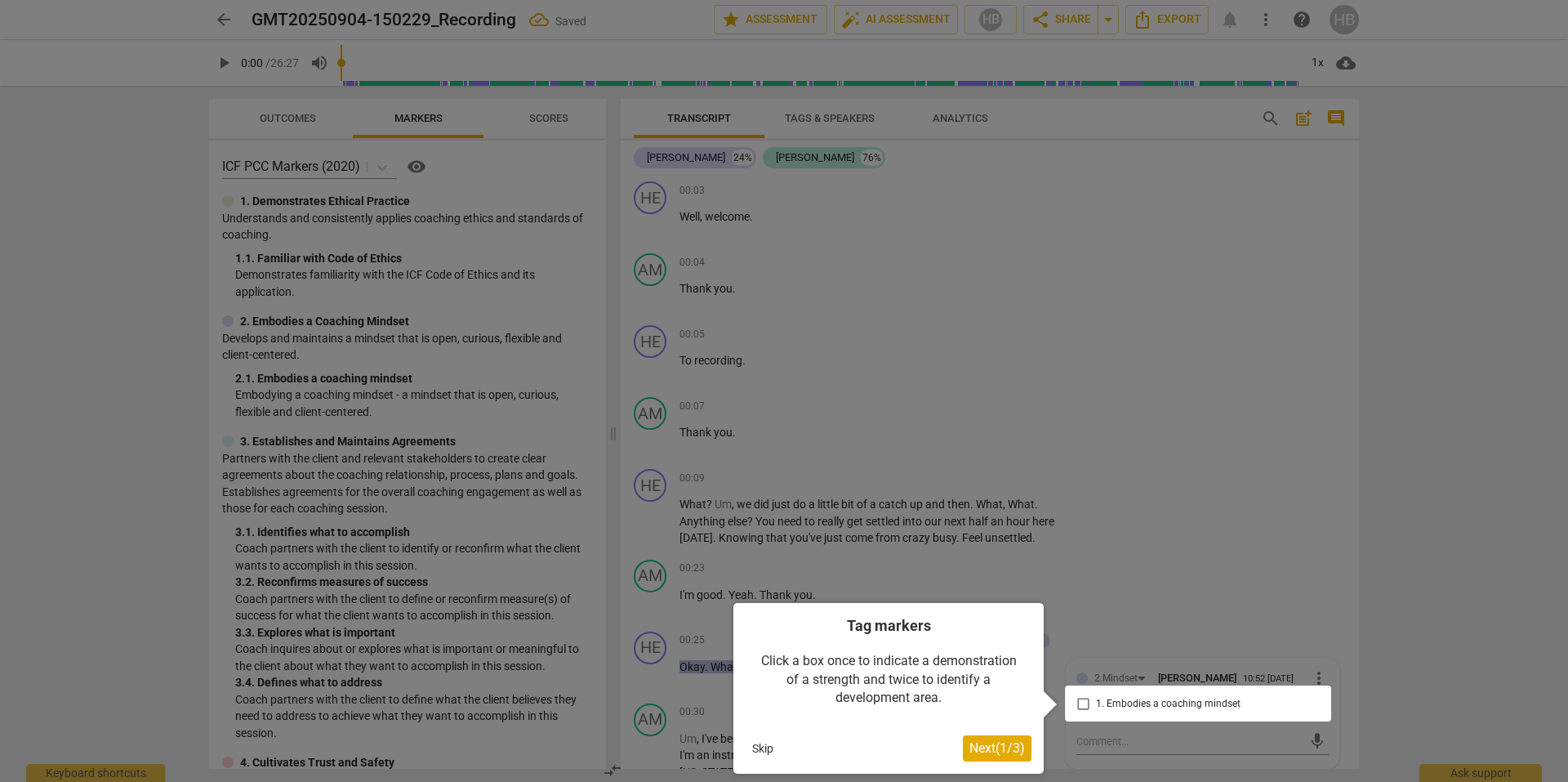
click at [997, 748] on span "Next ( 1 / 3 )" at bounding box center [997, 748] width 55 height 15
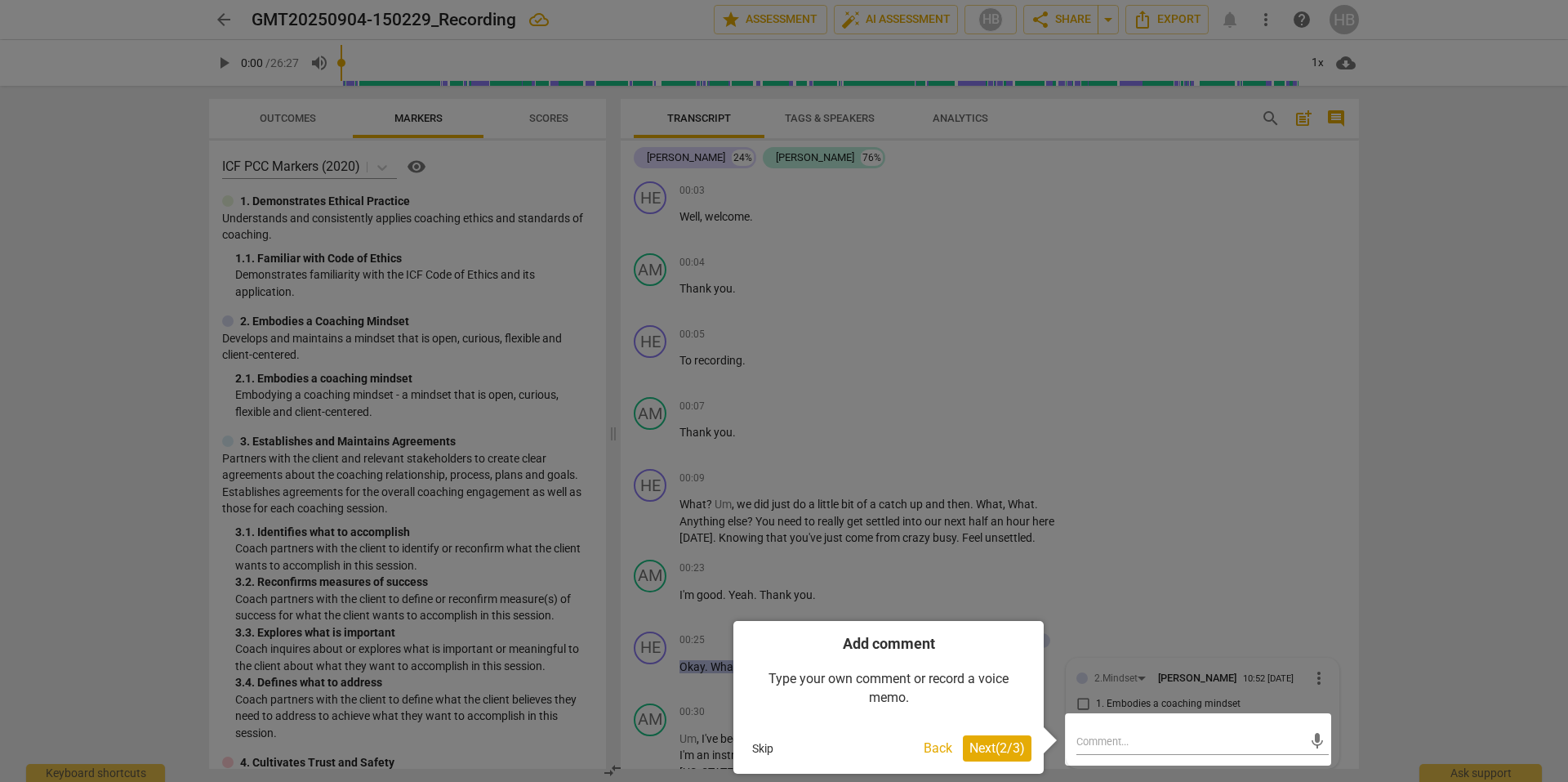
click at [997, 748] on span "Next ( 2 / 3 )" at bounding box center [997, 748] width 55 height 15
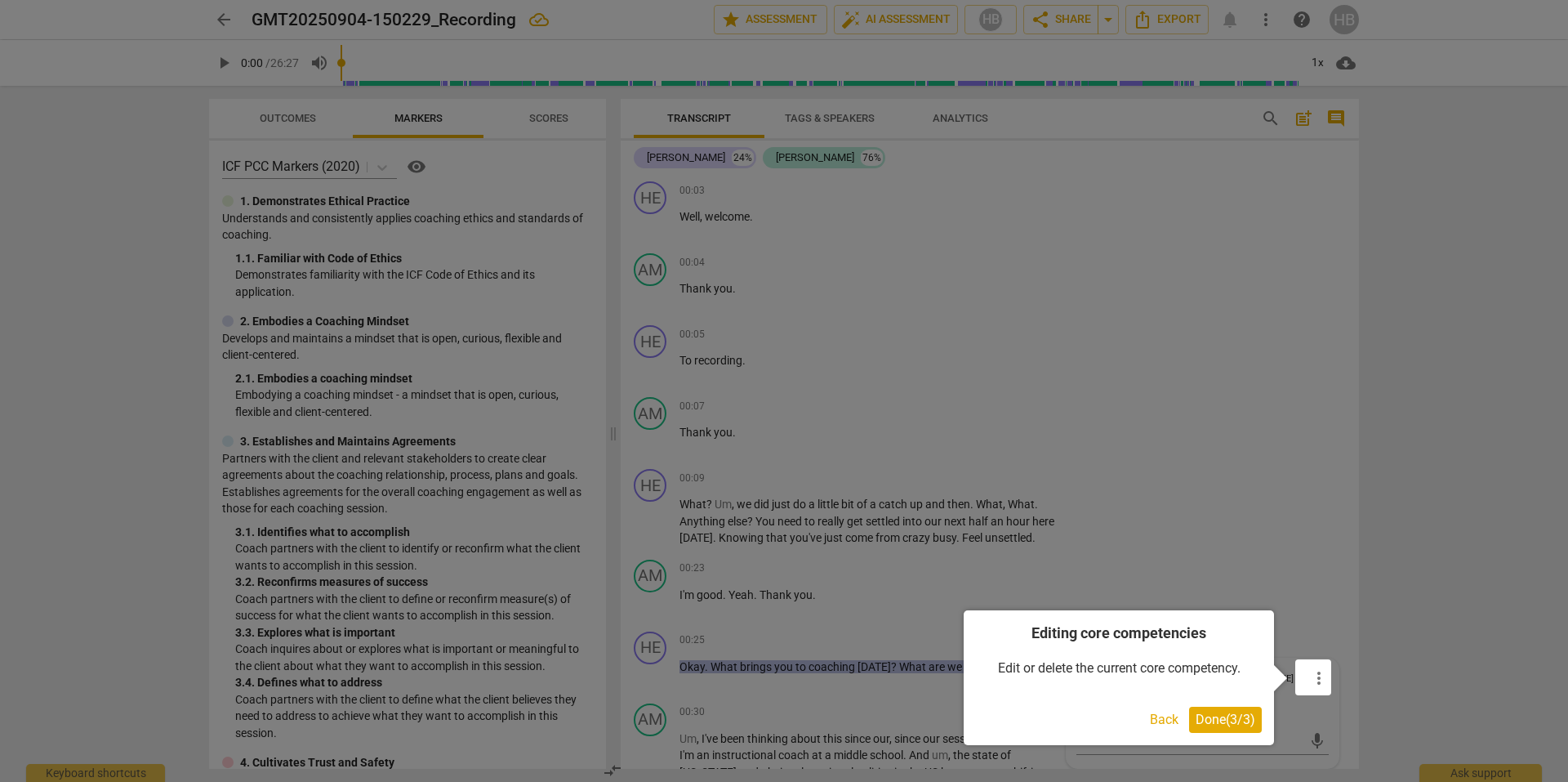
click at [1233, 713] on span "Done ( 3 / 3 )" at bounding box center [1226, 719] width 60 height 15
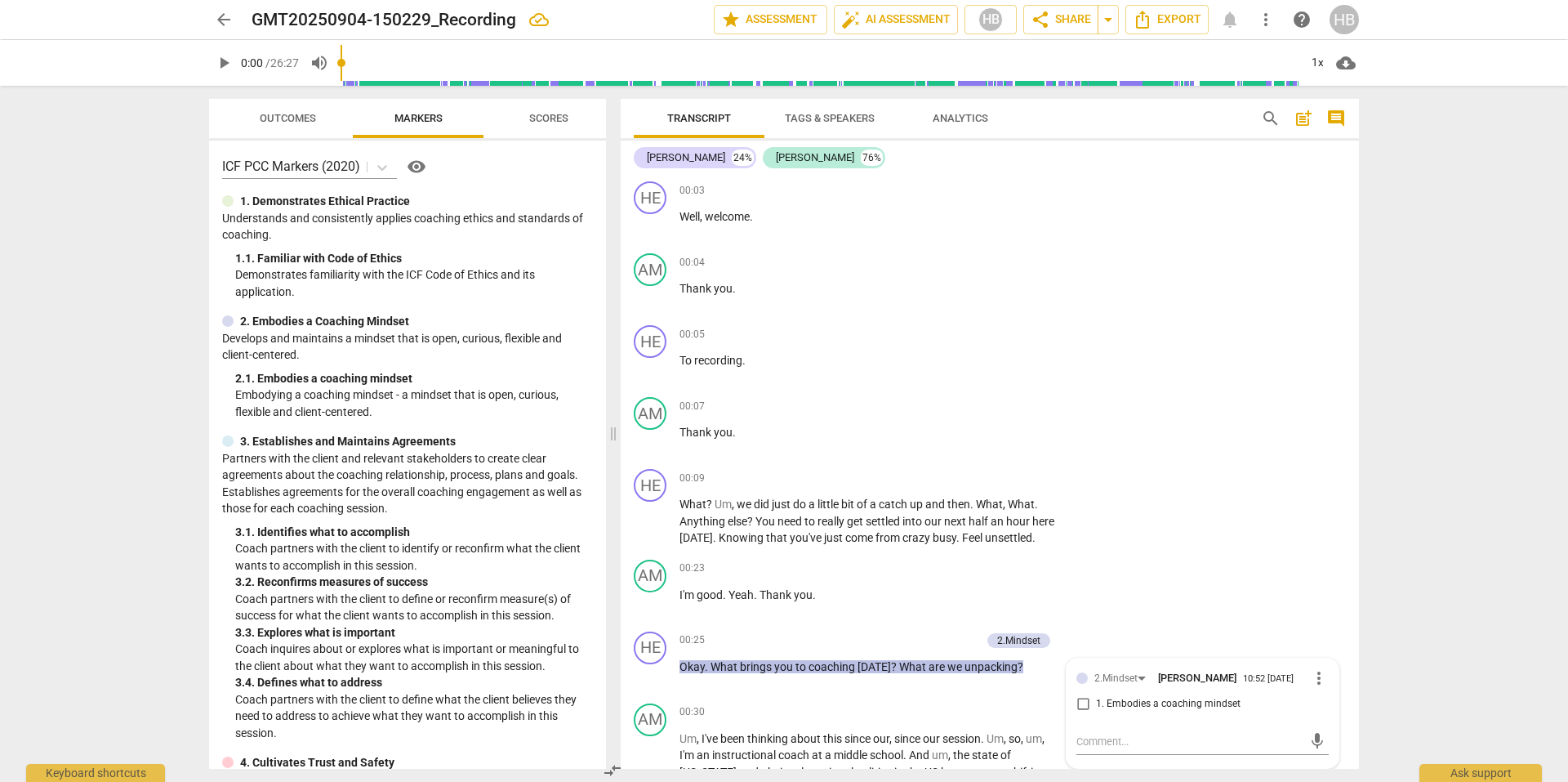
click at [1422, 522] on div "arrow_back GMT20250904-150229_Recording edit star Assessment auto_fix_high AI A…" at bounding box center [784, 391] width 1568 height 782
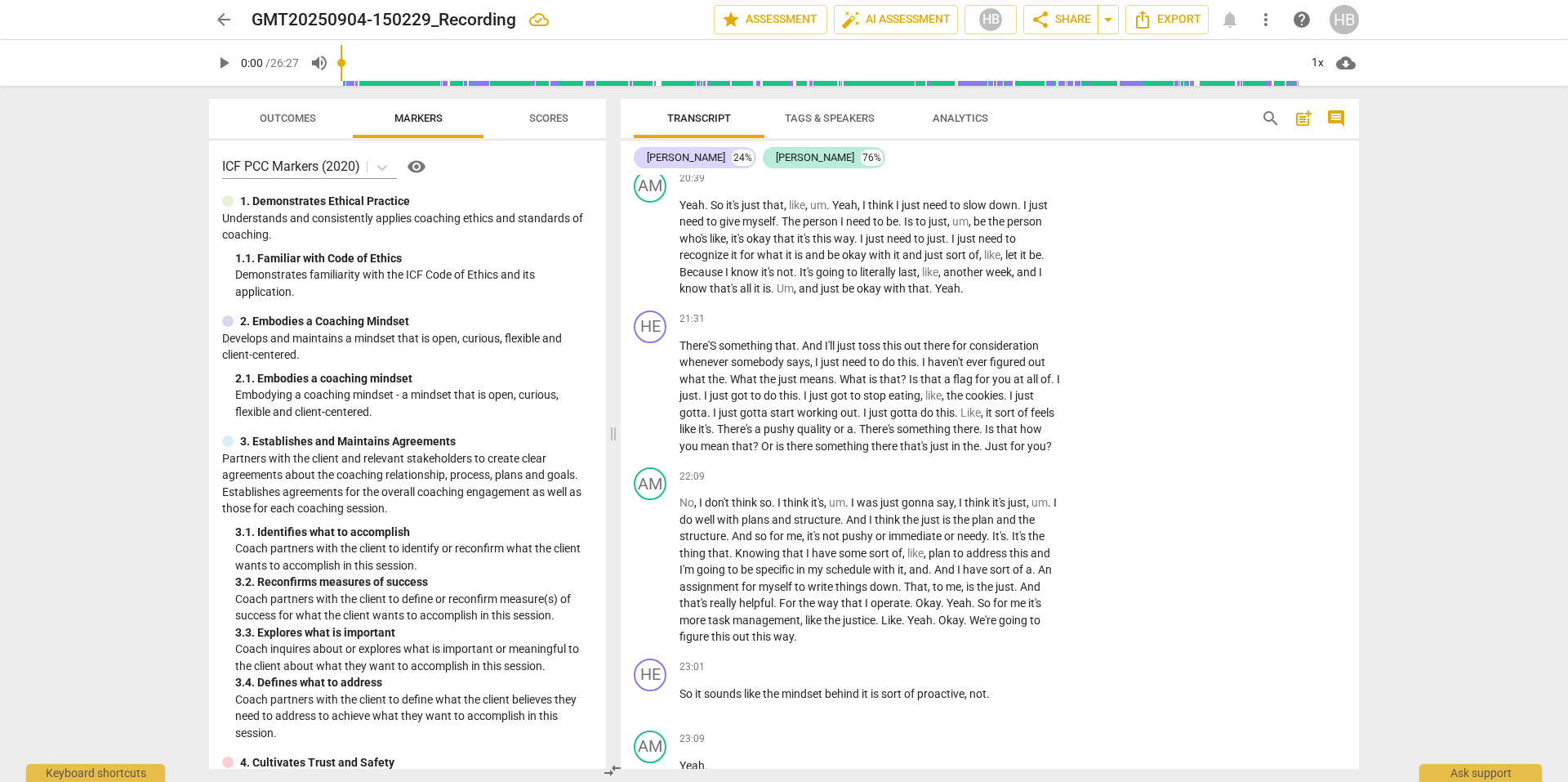
scroll to position [7148, 0]
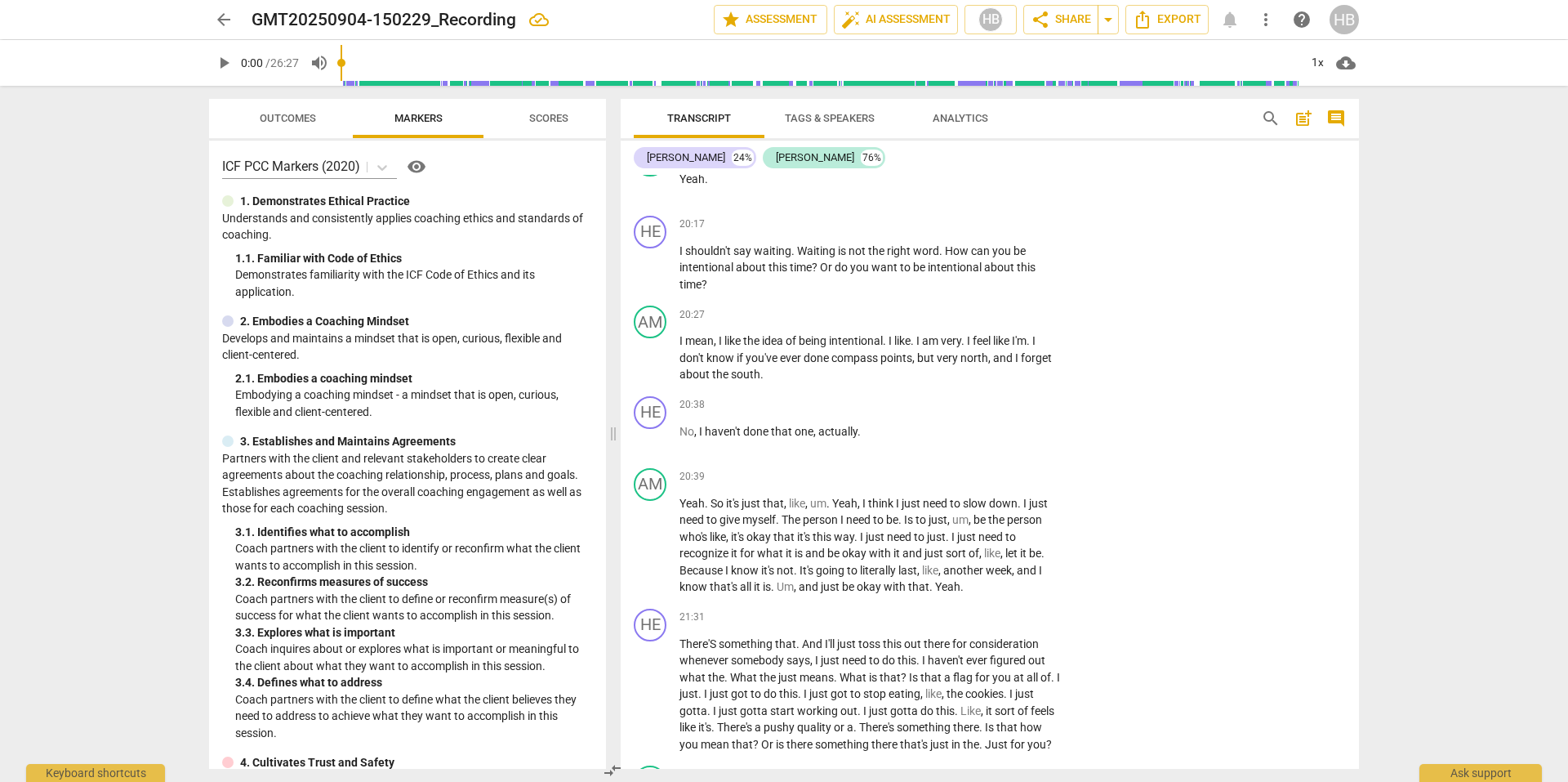
click at [254, 110] on span "Outcomes" at bounding box center [288, 119] width 95 height 22
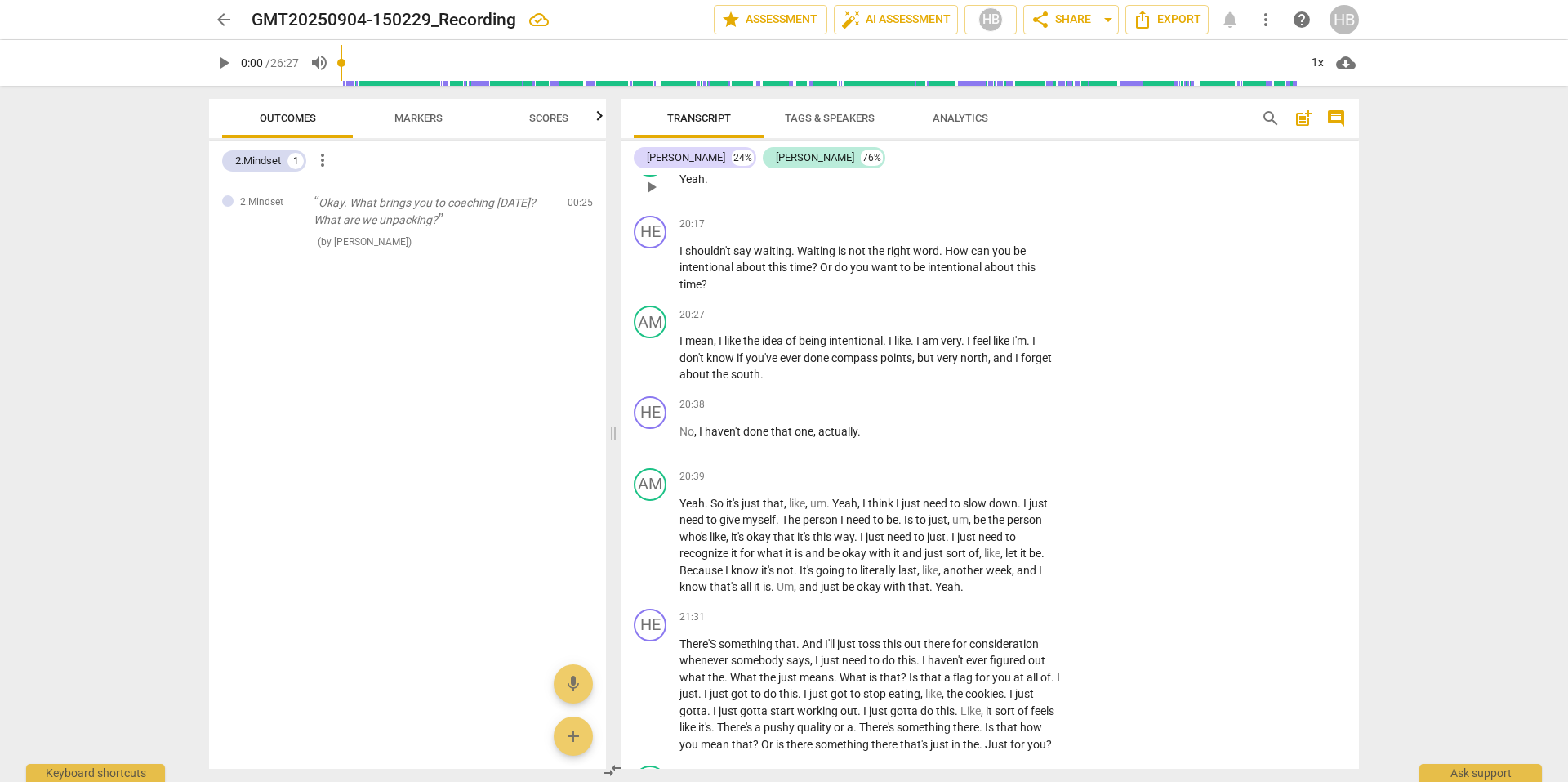
scroll to position [6739, 0]
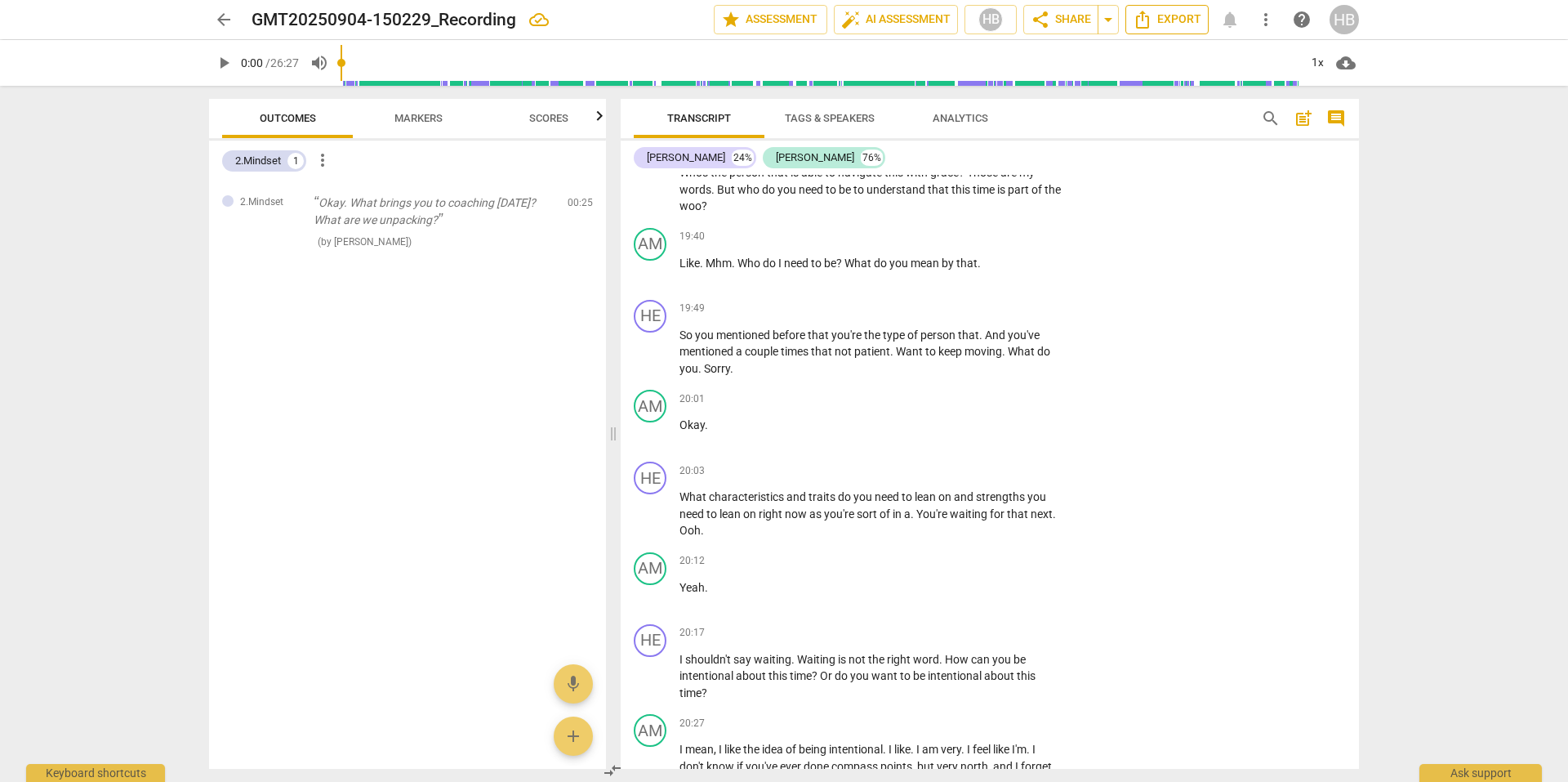
click at [1165, 21] on span "Export" at bounding box center [1167, 20] width 69 height 20
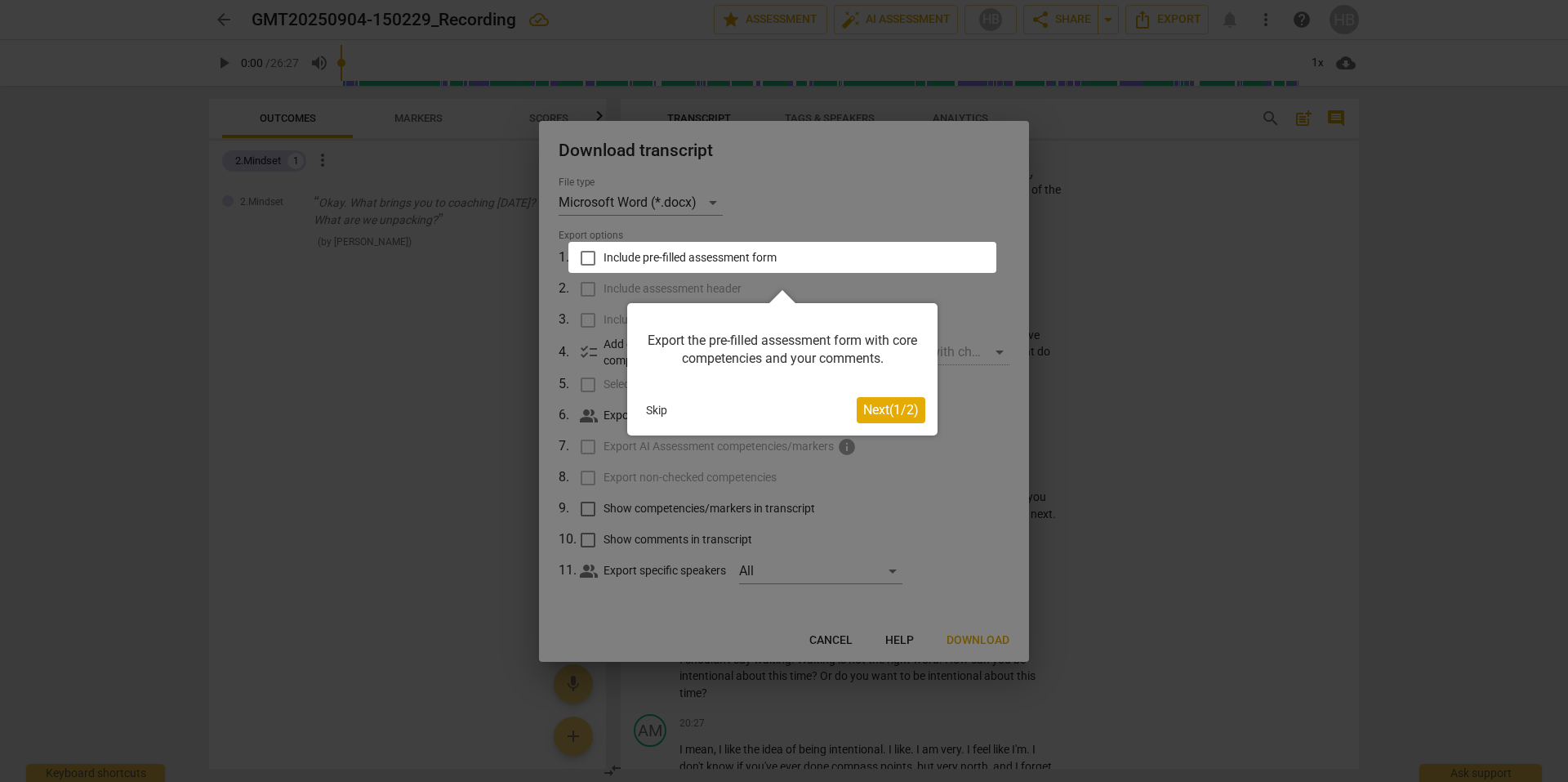
click at [882, 411] on span "Next ( 1 / 2 )" at bounding box center [891, 410] width 55 height 15
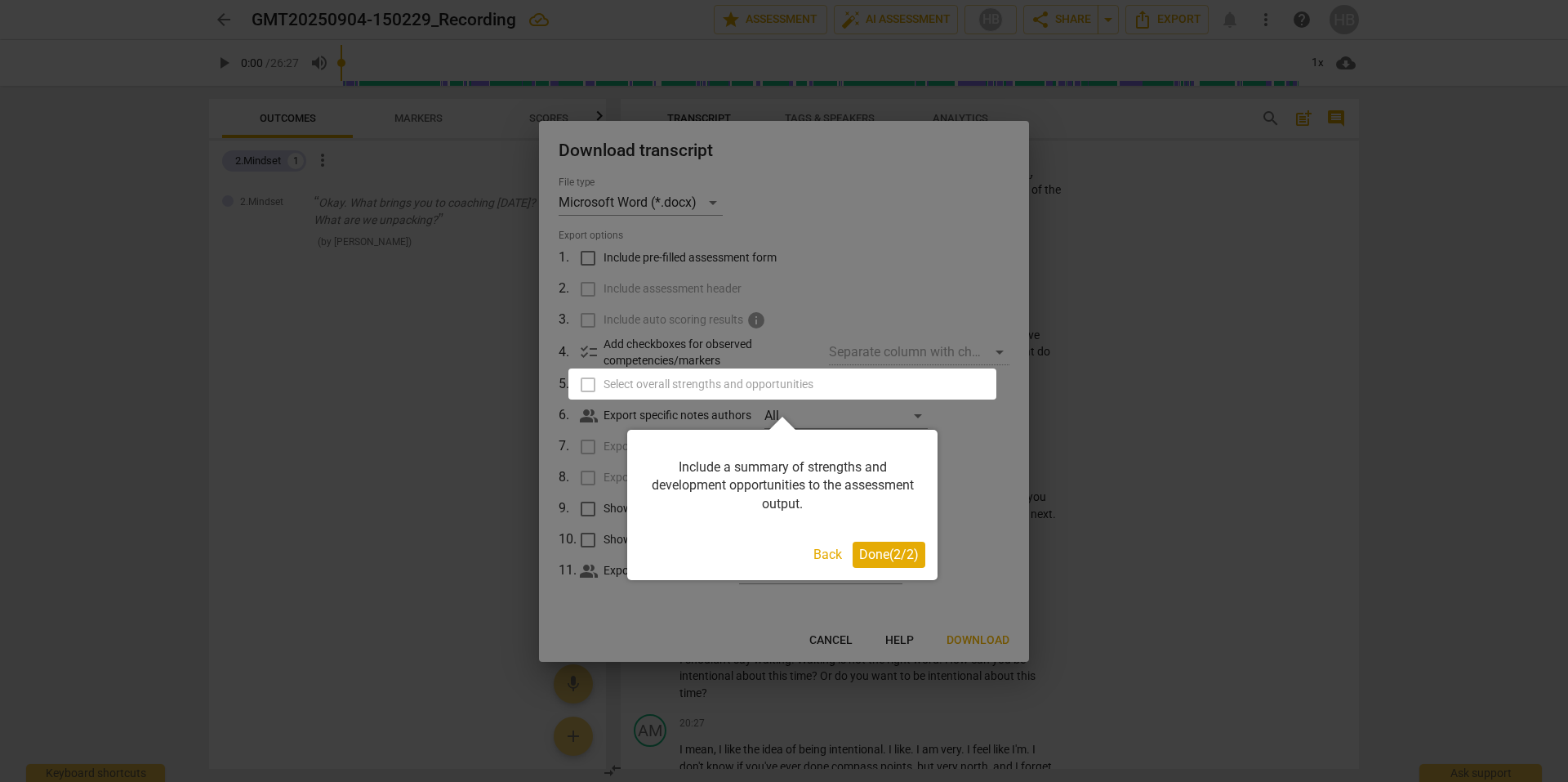
click at [895, 552] on span "Done ( 2 / 2 )" at bounding box center [889, 555] width 60 height 15
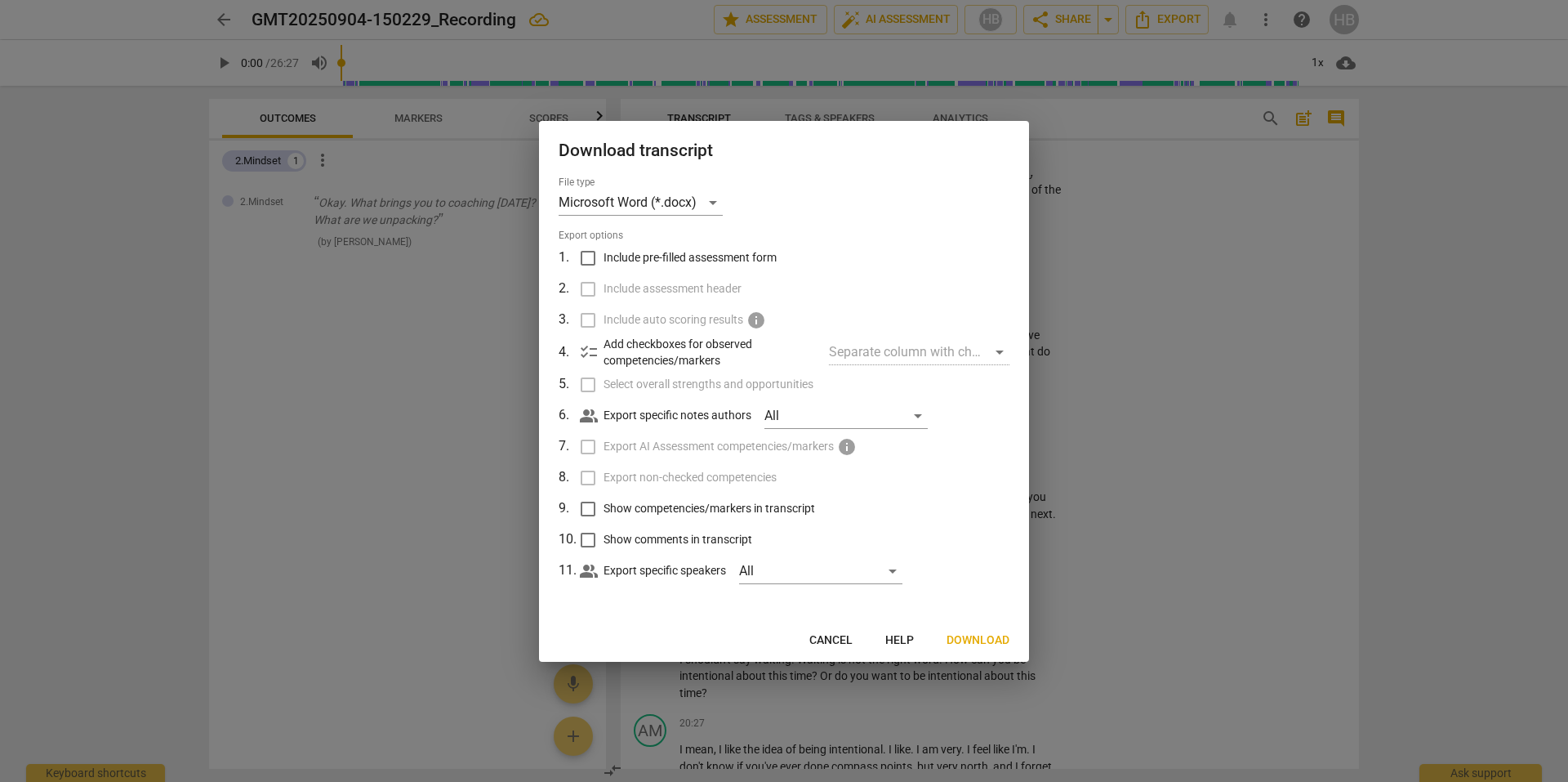
click at [985, 639] on span "Download" at bounding box center [979, 640] width 63 height 16
